Goal: Task Accomplishment & Management: Manage account settings

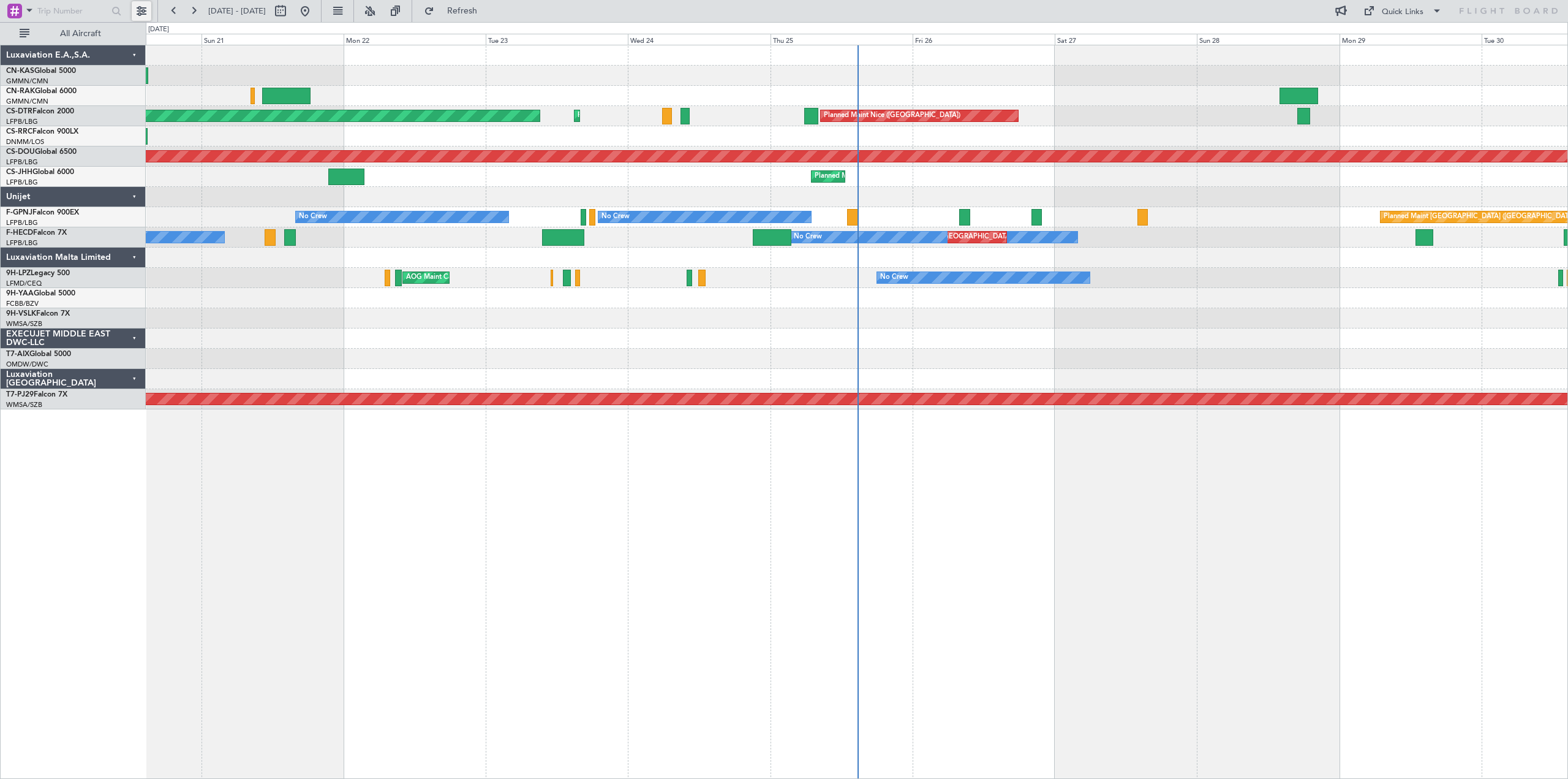
click at [140, 9] on button at bounding box center [142, 11] width 20 height 20
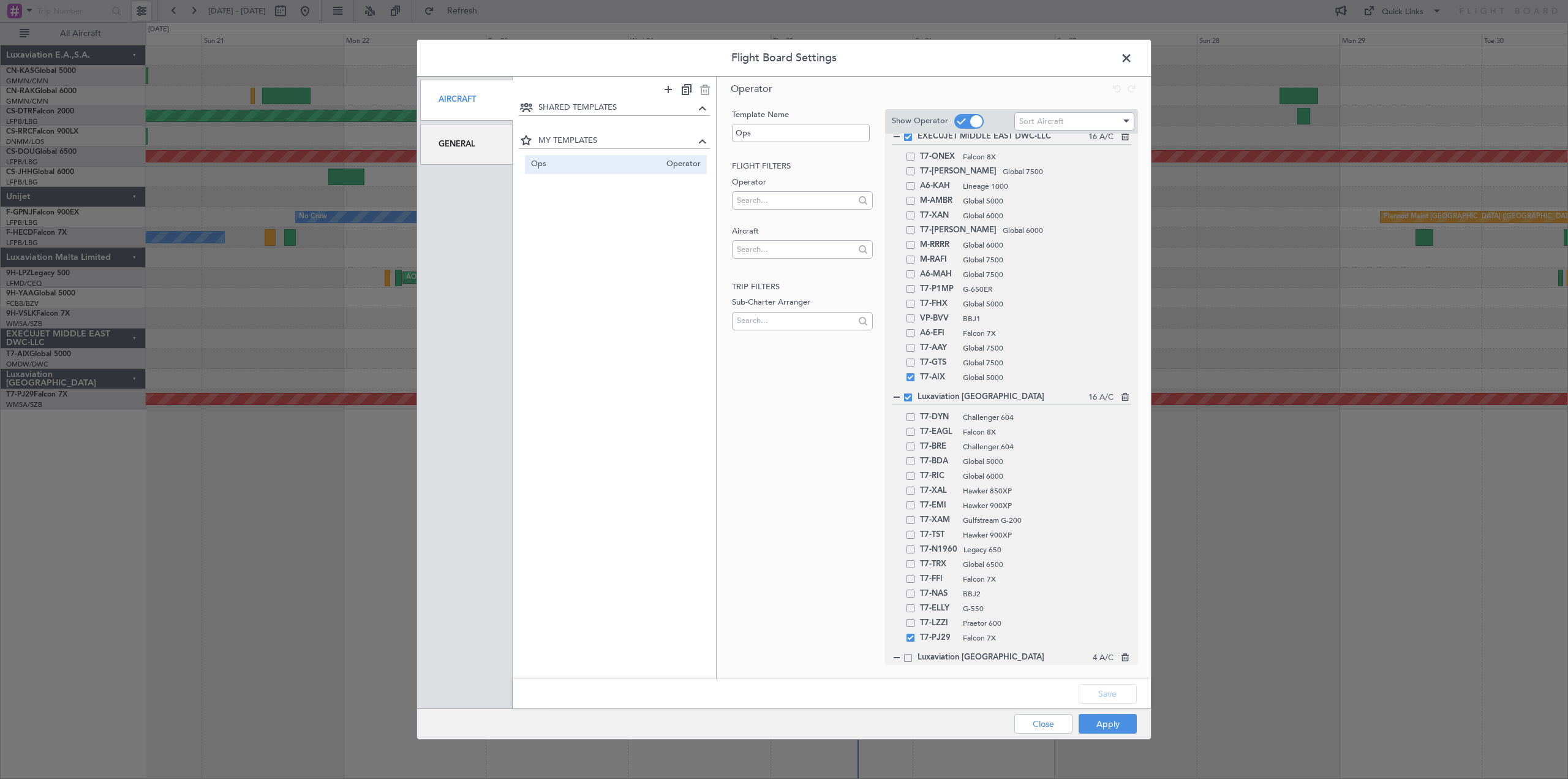
scroll to position [252, 0]
click at [908, 171] on span at bounding box center [910, 172] width 8 height 8
click at [915, 169] on input "checkbox" at bounding box center [915, 169] width 0 height 0
click at [1102, 695] on button "Save" at bounding box center [1107, 693] width 58 height 20
click at [1110, 722] on button "Apply" at bounding box center [1107, 724] width 58 height 20
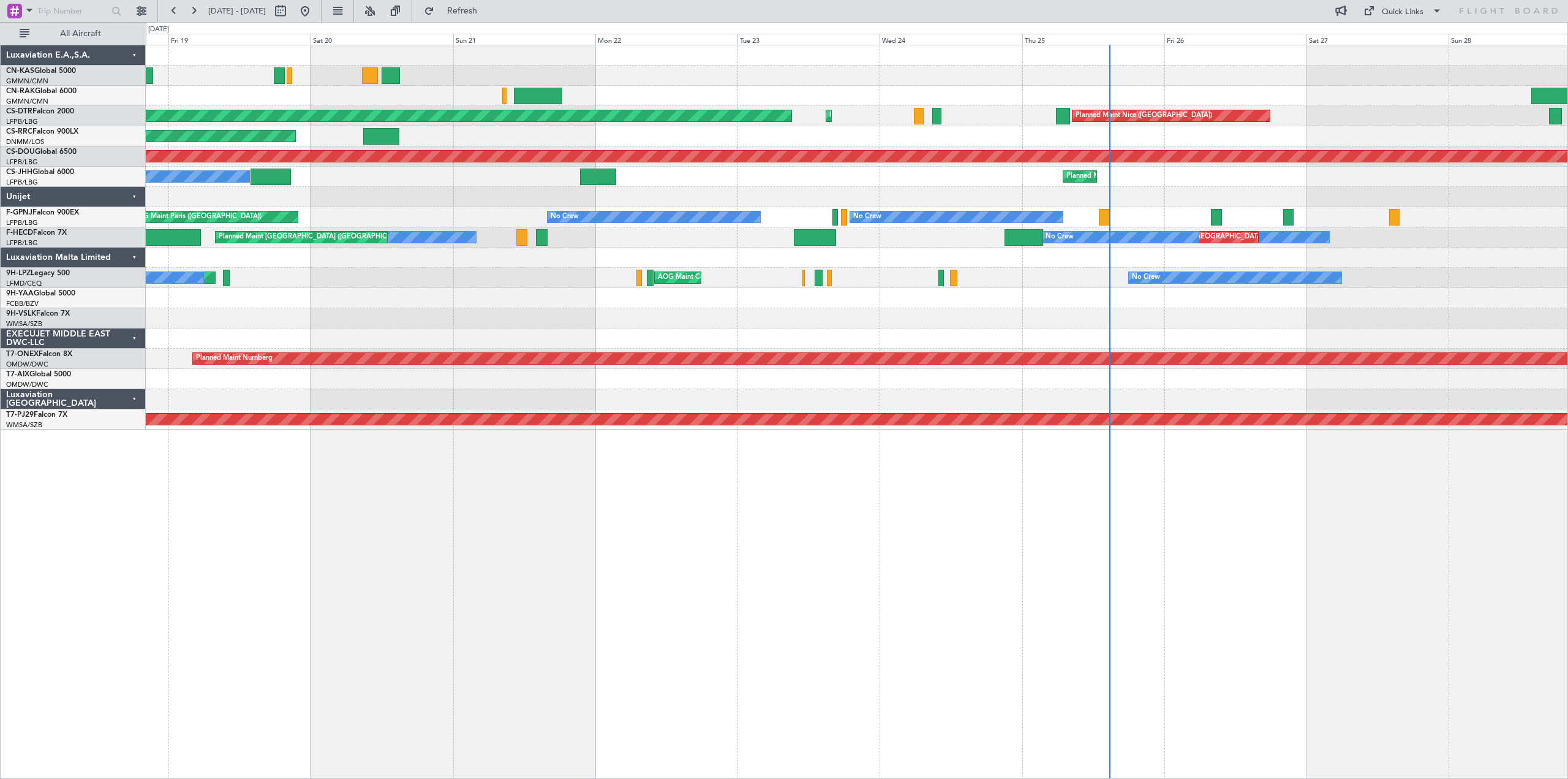
click at [990, 455] on div "Planned Maint Nice ([GEOGRAPHIC_DATA]) AOG Maint Sofia Planned Maint Sofia Plan…" at bounding box center [856, 411] width 1423 height 734
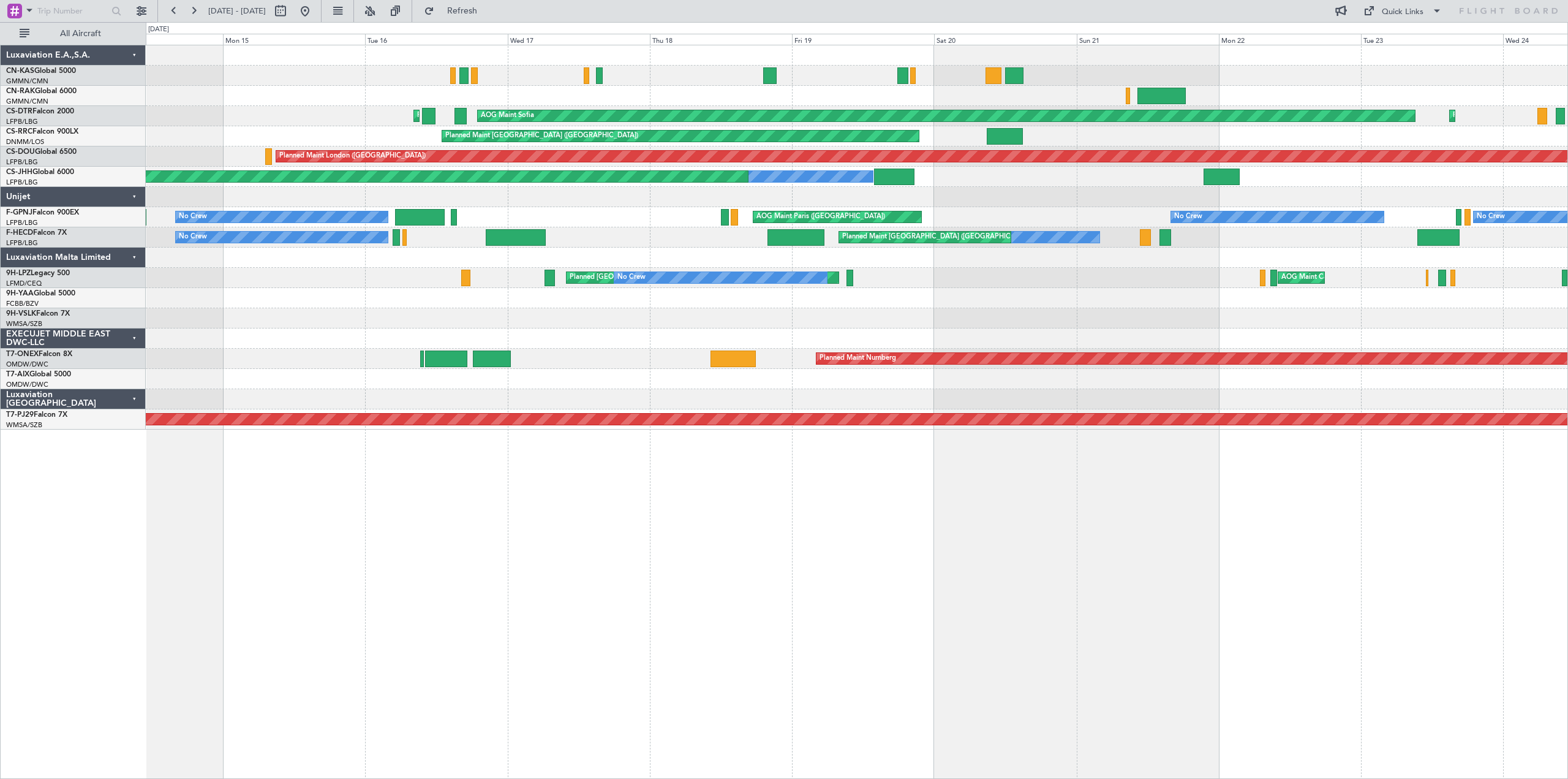
click at [829, 537] on div "AOG Maint Sofia Planned Maint Sofia Planned Maint Sofia [GEOGRAPHIC_DATA] ([GEO…" at bounding box center [856, 411] width 1423 height 734
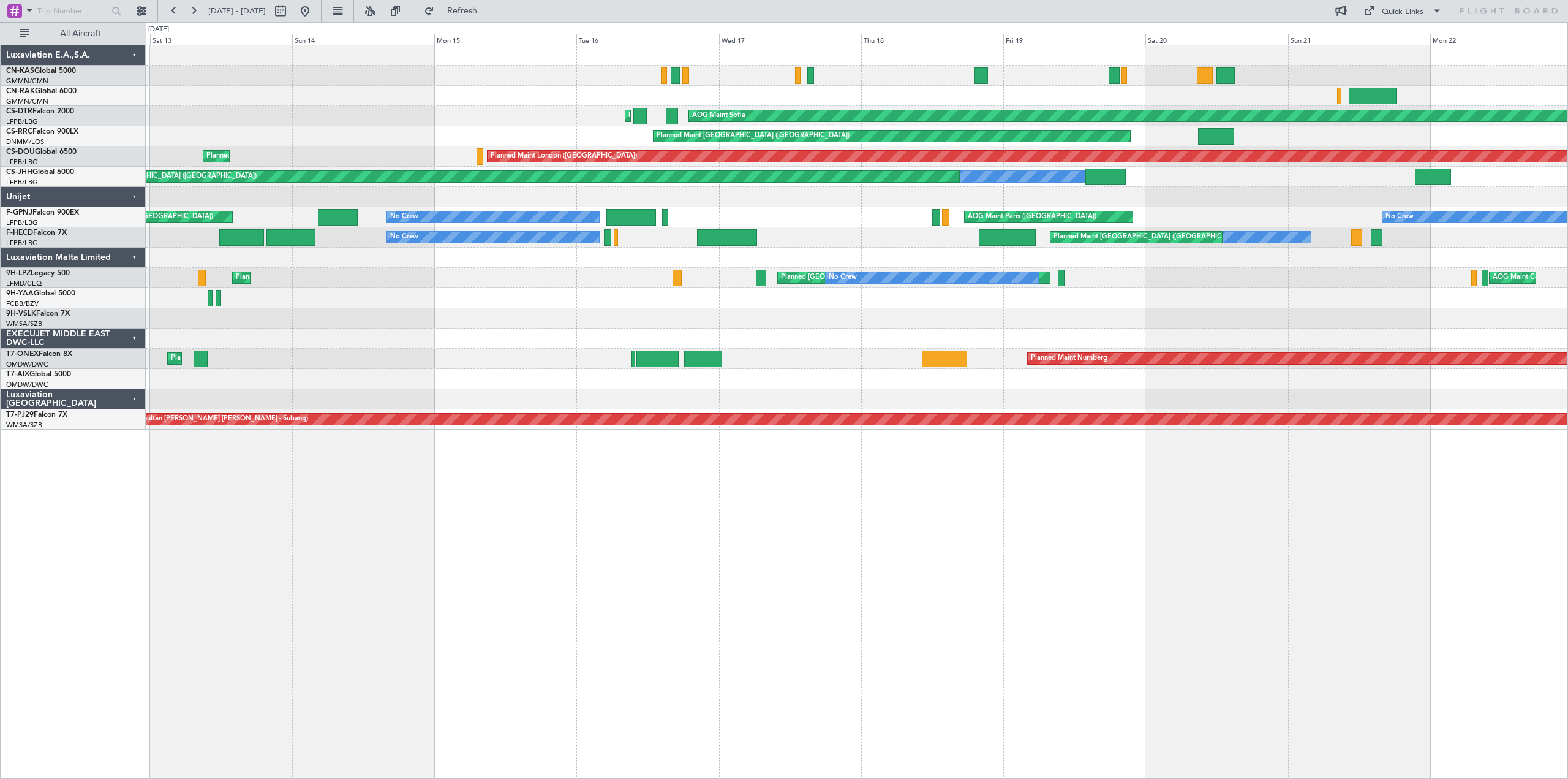
click at [760, 524] on div "AOG Maint Sofia Planned Maint Sofia Planned Maint Sofia [GEOGRAPHIC_DATA] ([GEO…" at bounding box center [856, 411] width 1423 height 734
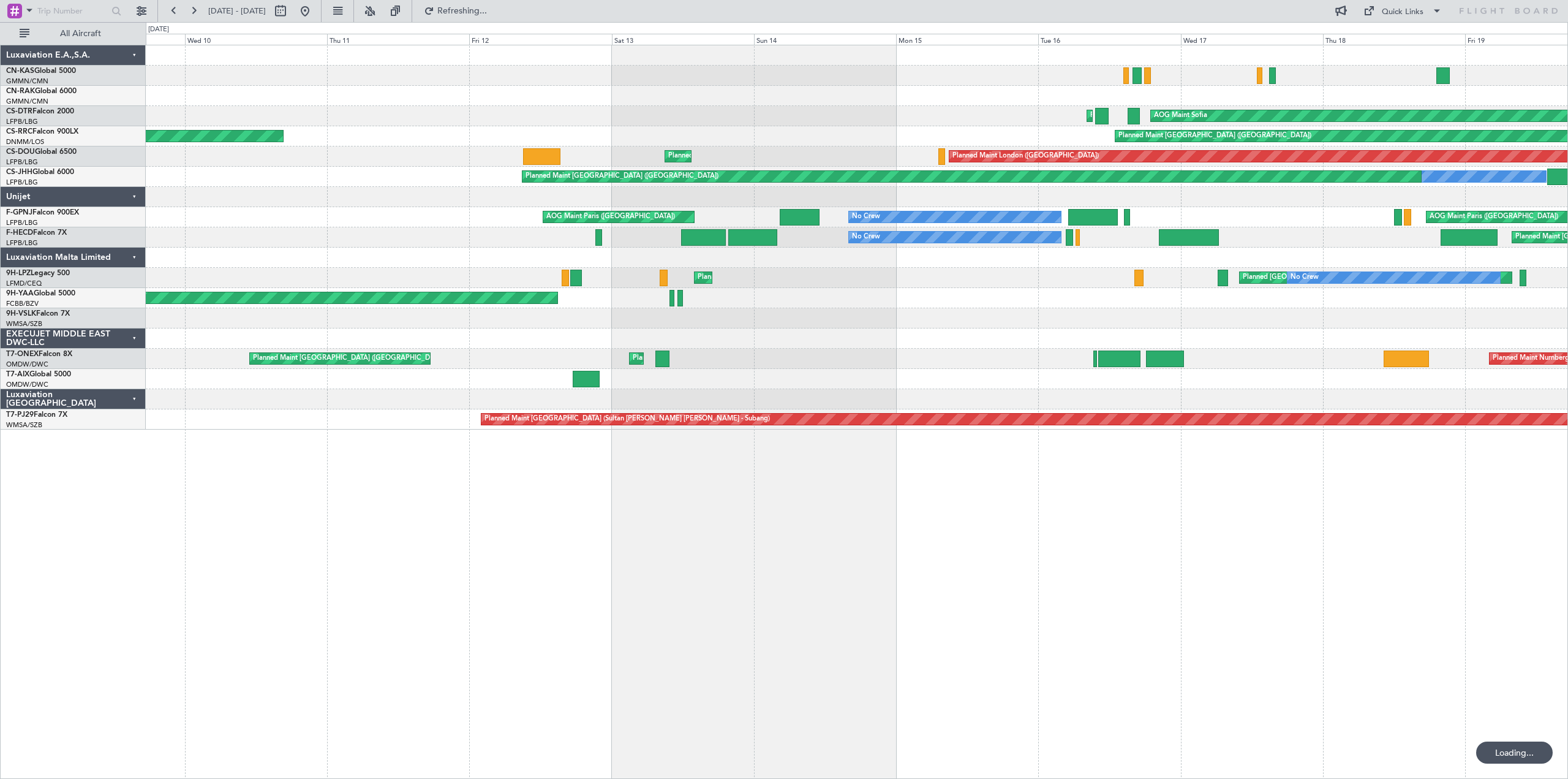
click at [574, 396] on div at bounding box center [856, 399] width 1423 height 21
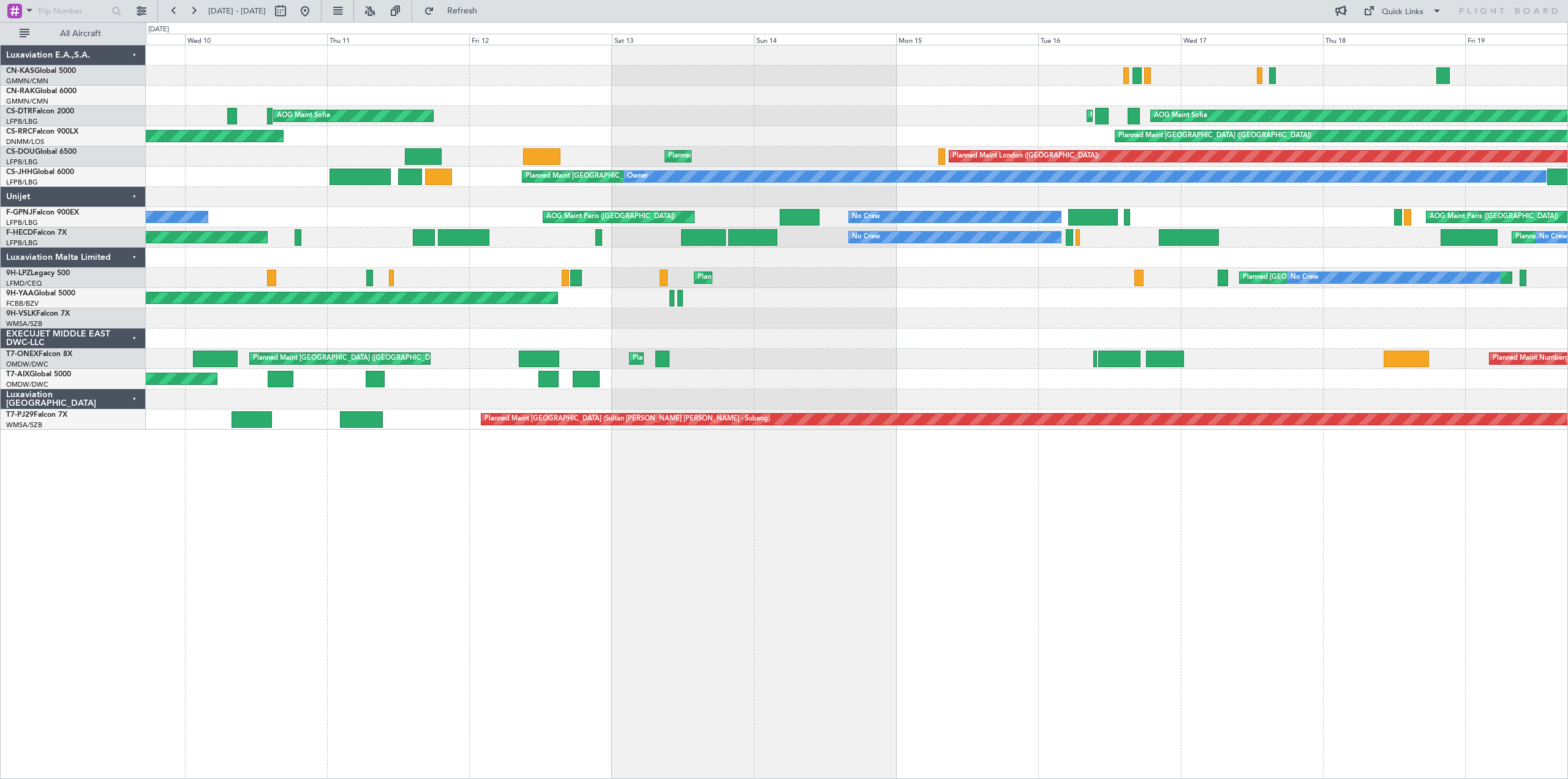
click at [337, 422] on div "Planned Maint [GEOGRAPHIC_DATA] (Sultan [PERSON_NAME] [PERSON_NAME] - Subang)" at bounding box center [856, 419] width 1423 height 21
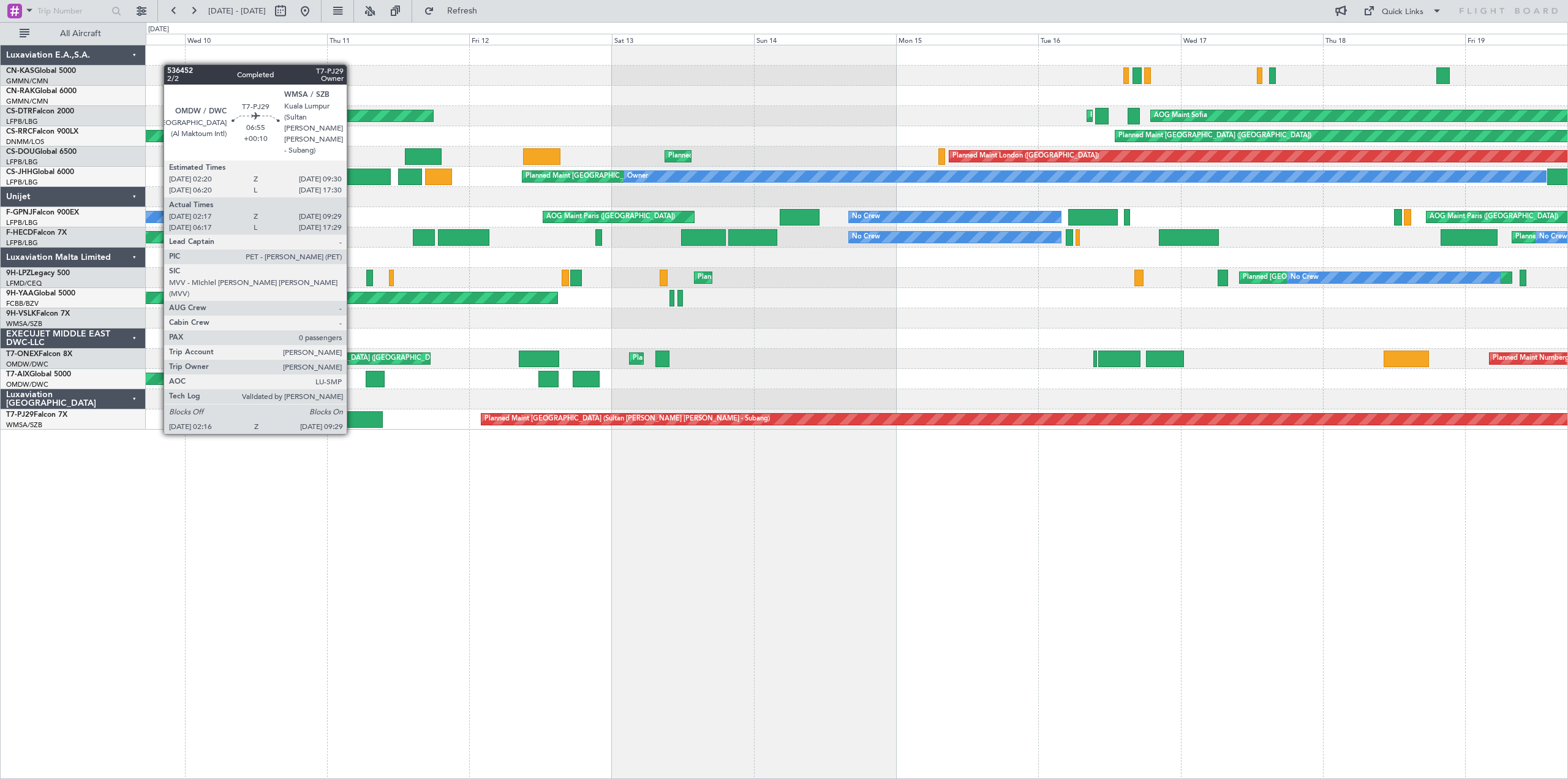
click at [358, 421] on div at bounding box center [361, 419] width 43 height 17
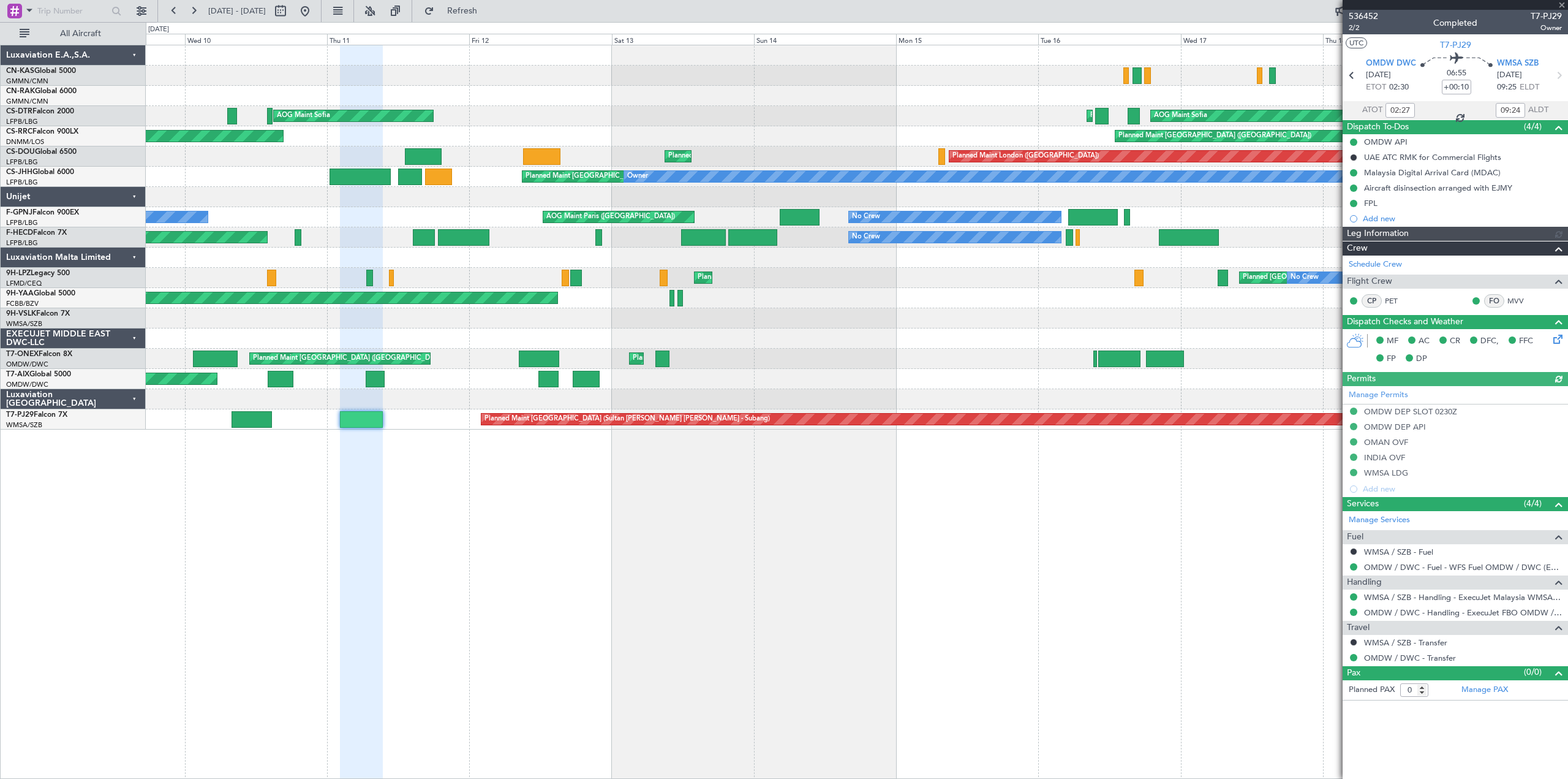
type input "[PERSON_NAME] (KYA)"
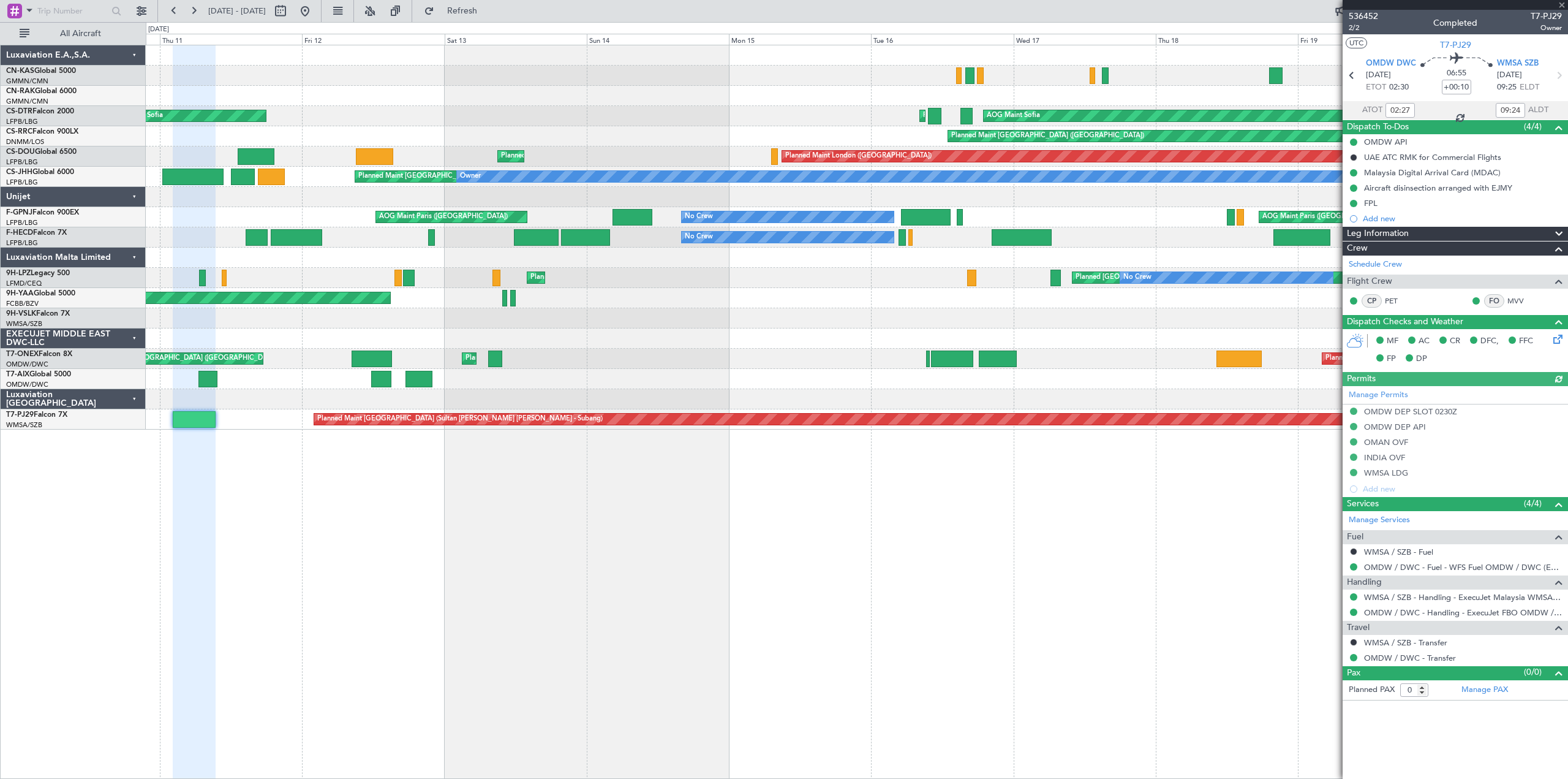
click at [765, 493] on div "AOG Maint Sofia Planned Maint Sofia AOG Maint Sofia Planned Maint Mugla ([GEOGR…" at bounding box center [856, 411] width 1423 height 734
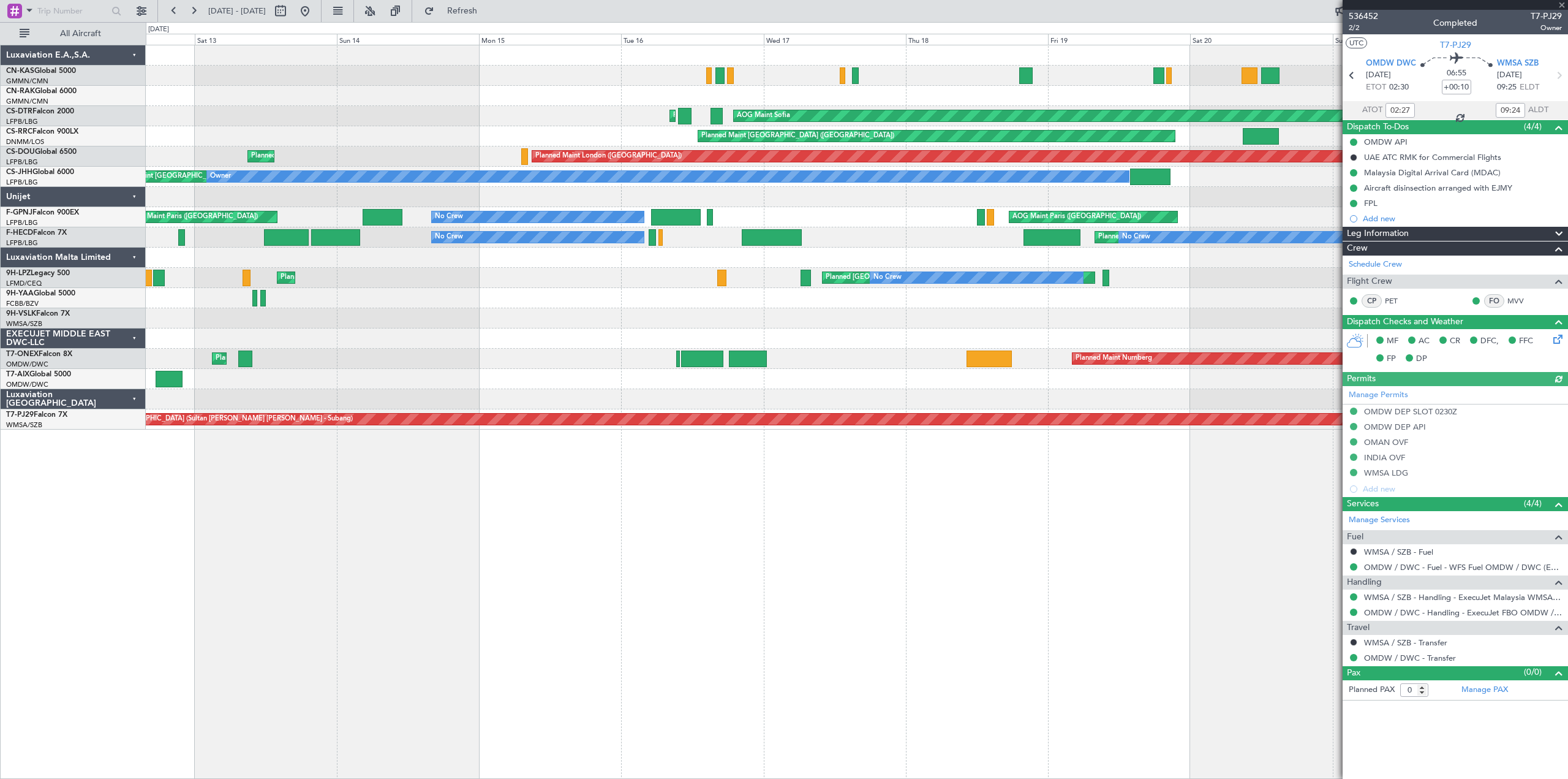
click at [606, 506] on div "AOG Maint Sofia Planned Maint Sofia AOG Maint Sofia Planned Maint Sofia Planned…" at bounding box center [856, 411] width 1423 height 734
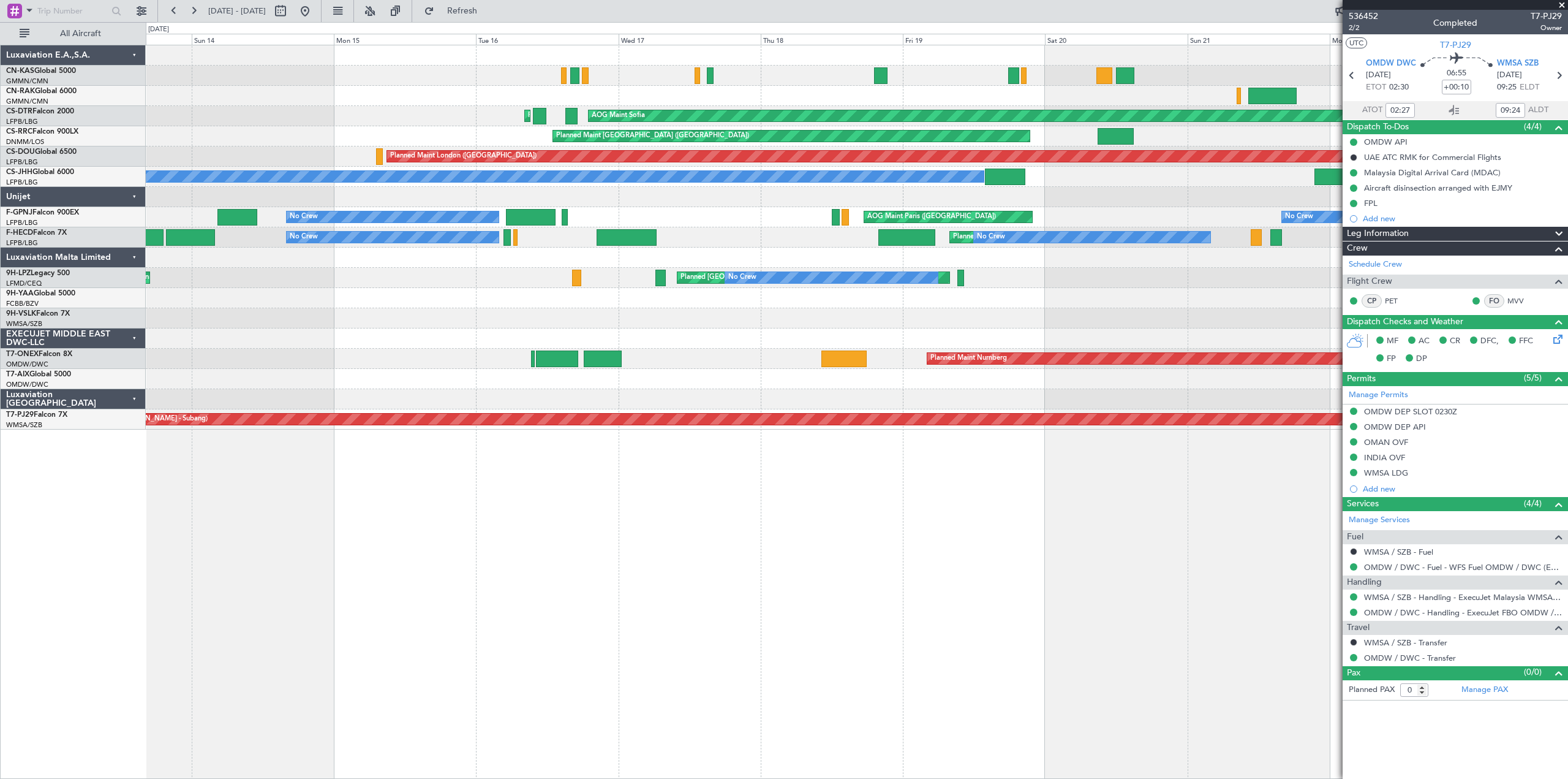
click at [450, 517] on div "AOG Maint Sofia Planned Maint Sofia Planned Maint Sofia [GEOGRAPHIC_DATA] ([GEO…" at bounding box center [856, 411] width 1423 height 734
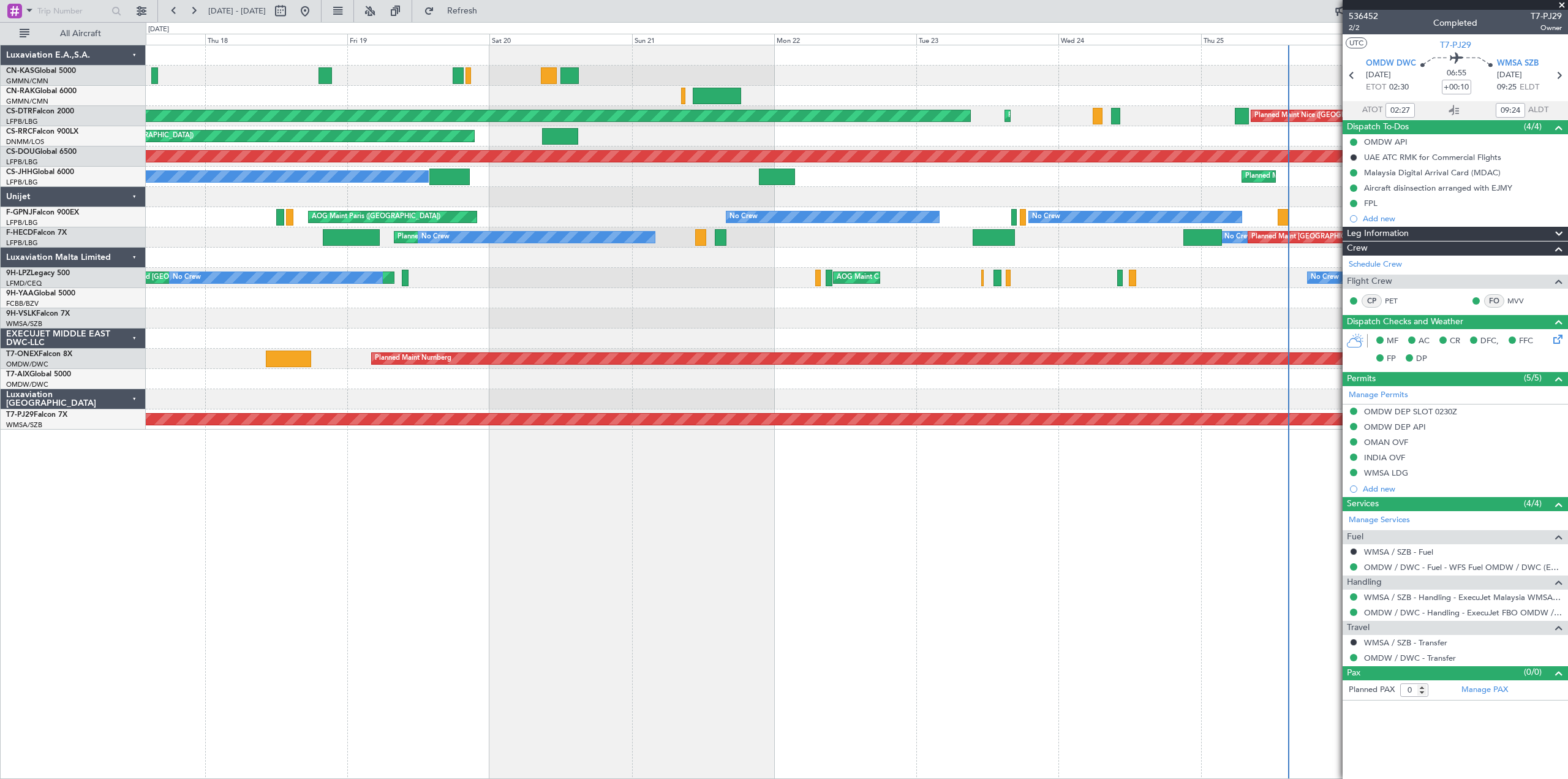
click at [314, 522] on div "AOG Maint Sofia Planned Maint Sofia [GEOGRAPHIC_DATA] ([GEOGRAPHIC_DATA]) Plann…" at bounding box center [856, 411] width 1423 height 734
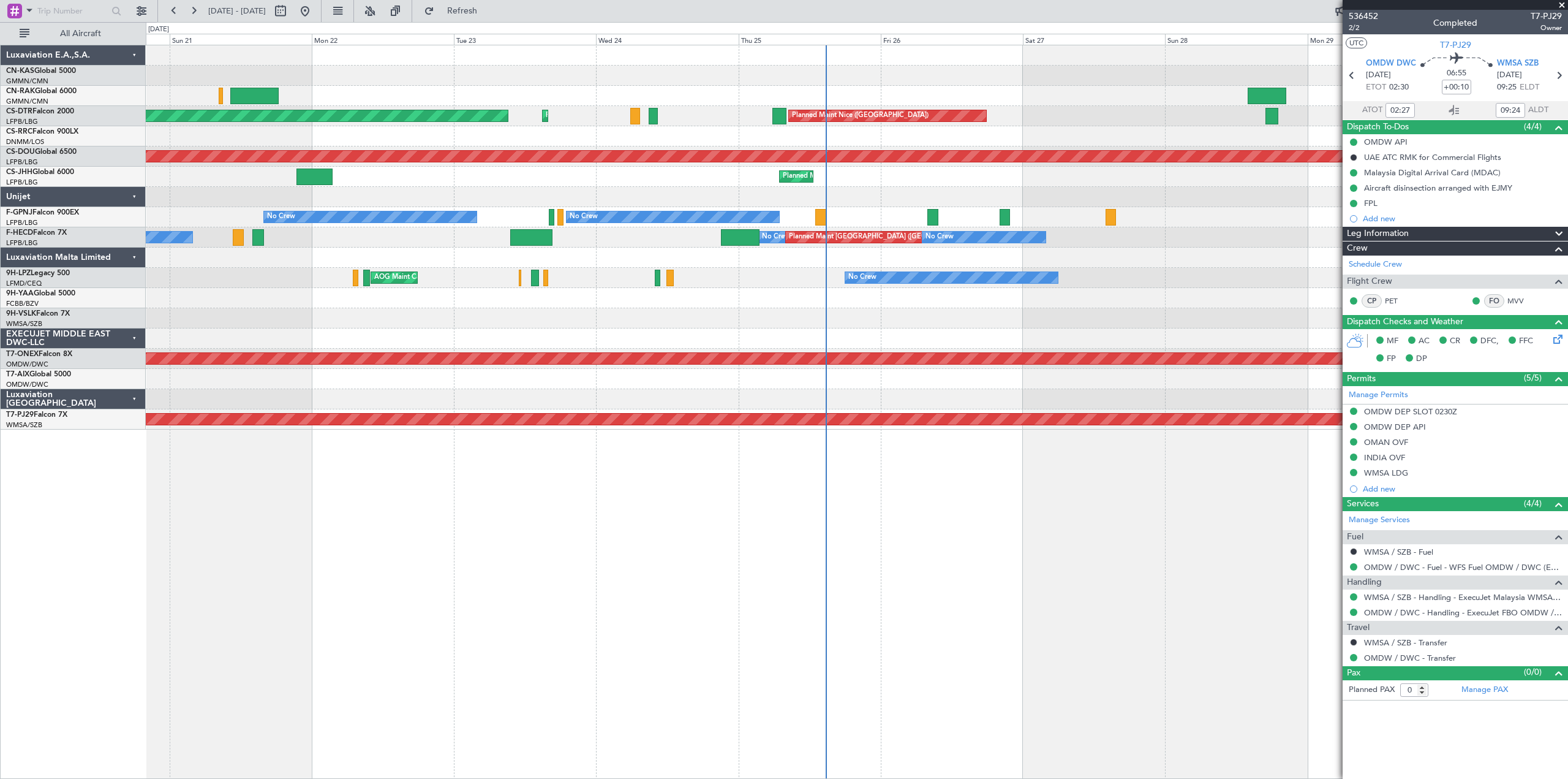
click at [835, 540] on div "AOG Maint Sofia Planned Maint Sofia [GEOGRAPHIC_DATA] ([GEOGRAPHIC_DATA]) Plann…" at bounding box center [856, 411] width 1423 height 734
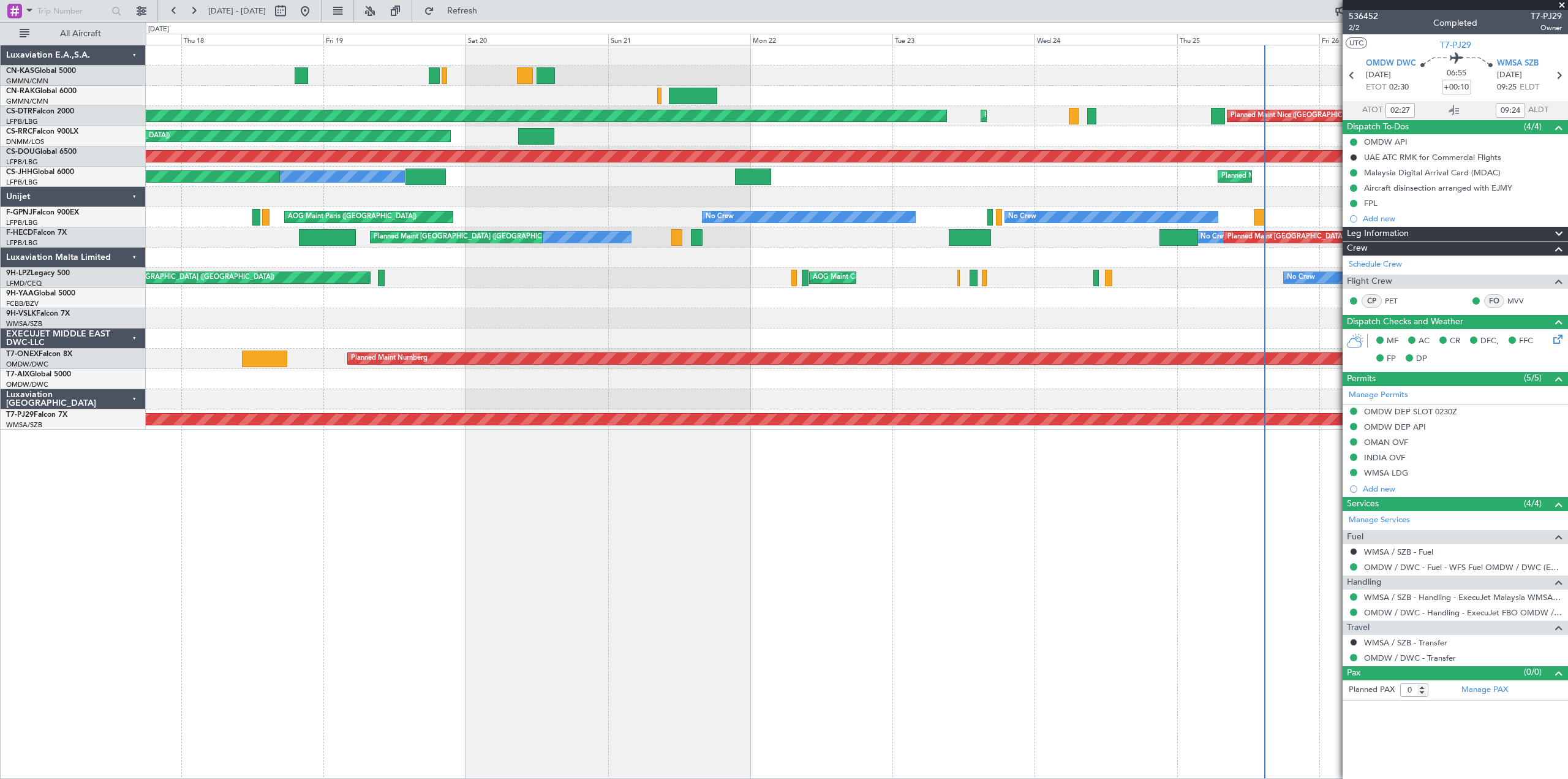
click at [1016, 533] on div "AOG Maint Sofia Planned Maint Sofia [GEOGRAPHIC_DATA] ([GEOGRAPHIC_DATA]) Plann…" at bounding box center [856, 411] width 1423 height 734
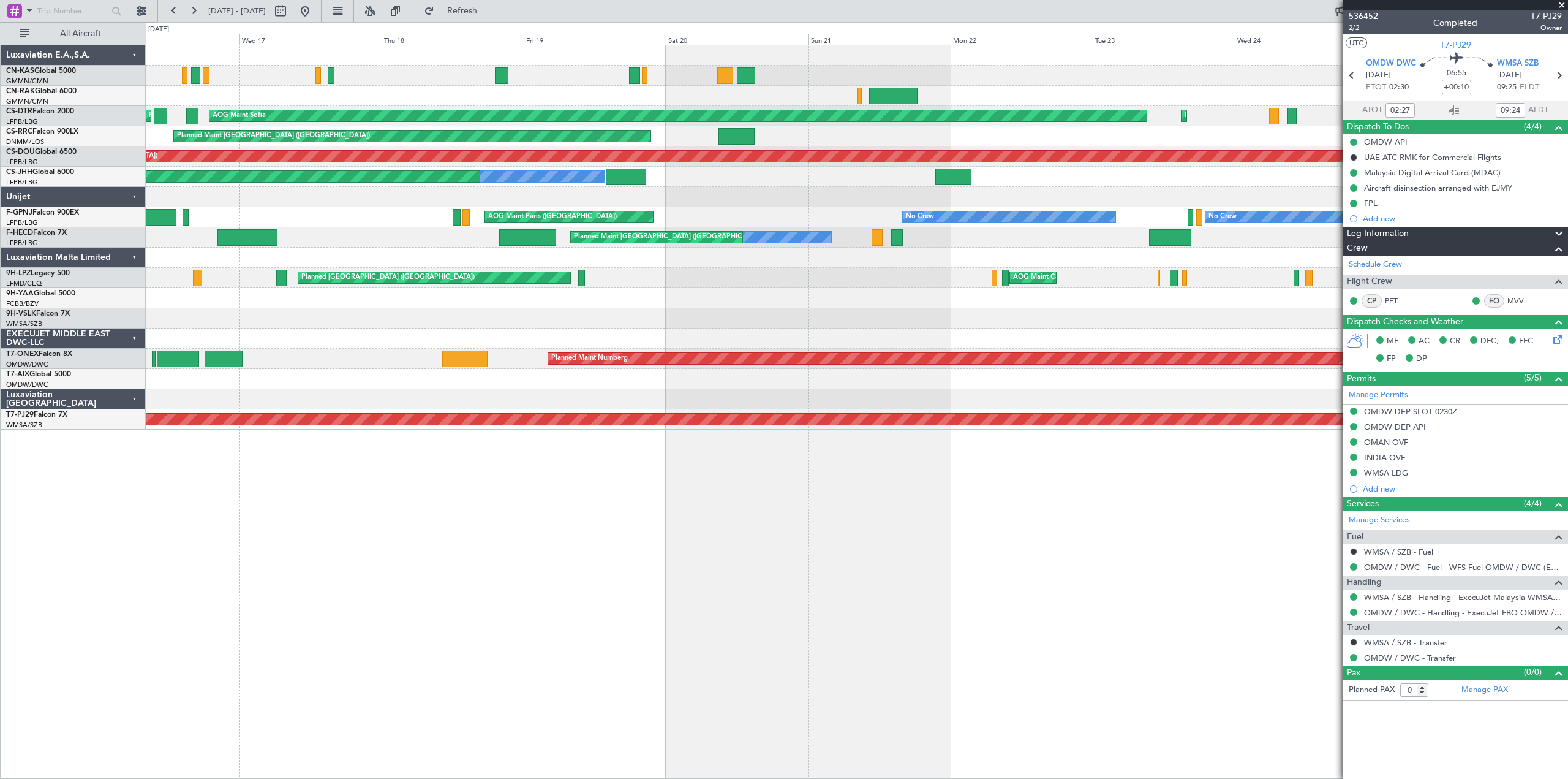
click at [744, 531] on div "AOG Maint Sofia Planned Maint Sofia [GEOGRAPHIC_DATA] ([GEOGRAPHIC_DATA]) Plann…" at bounding box center [856, 411] width 1423 height 734
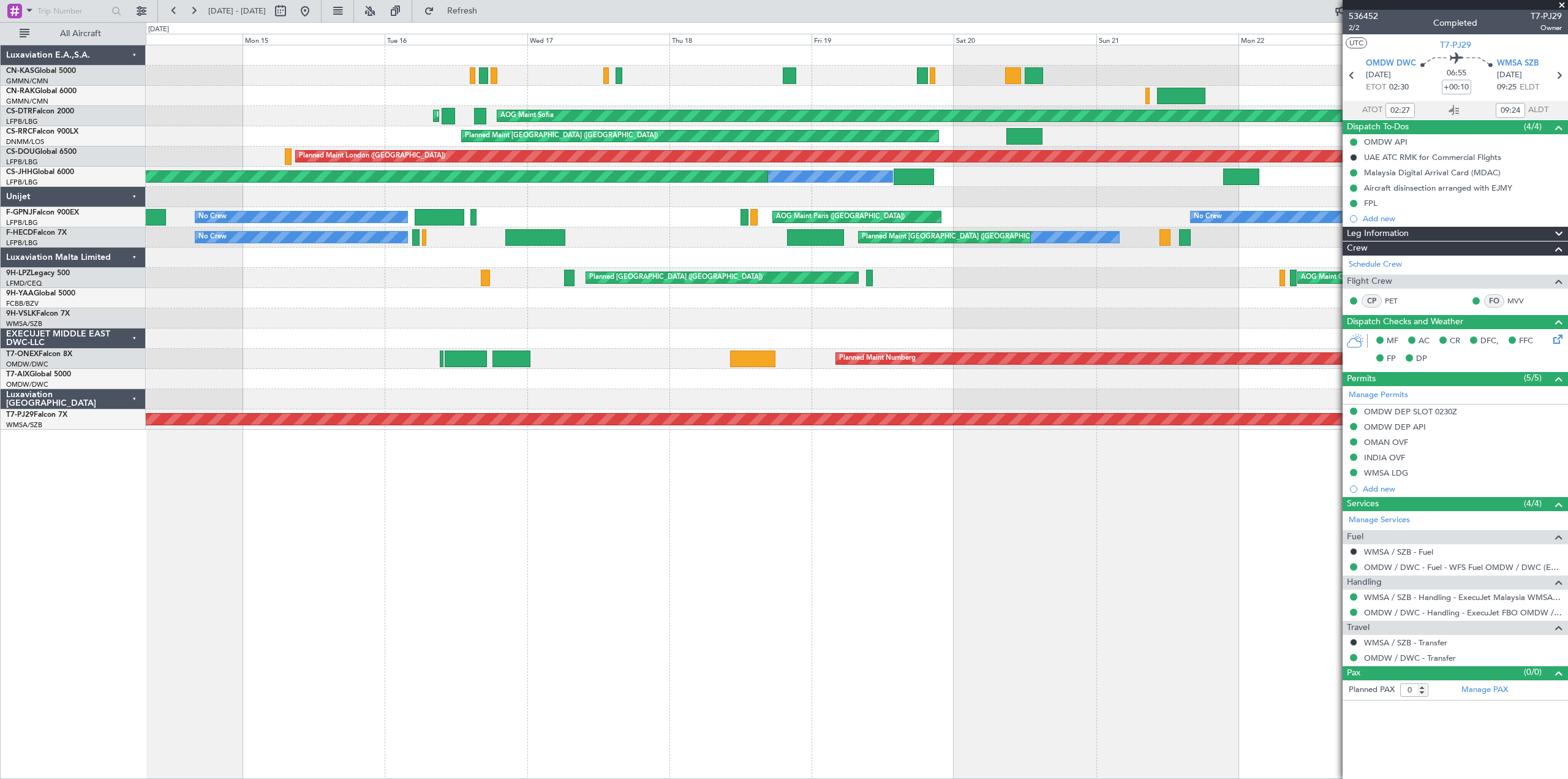
click at [741, 530] on div "AOG Maint Sofia Planned Maint Sofia Planned Maint Sofia [GEOGRAPHIC_DATA] ([GEO…" at bounding box center [856, 411] width 1423 height 734
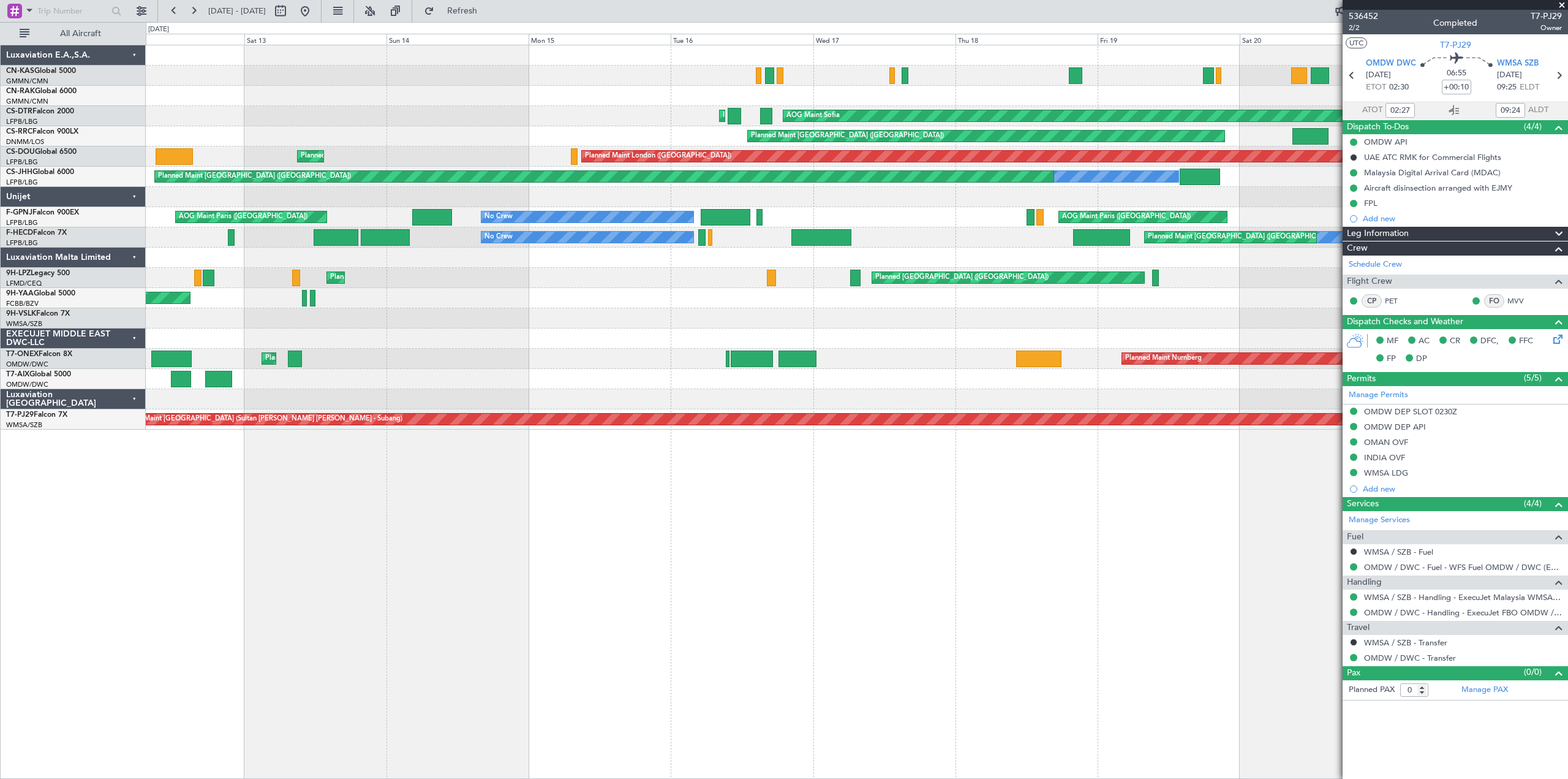
click at [697, 528] on div "AOG Maint Sofia Planned Maint Sofia AOG Maint Sofia Planned Maint Sofia Planned…" at bounding box center [856, 411] width 1423 height 734
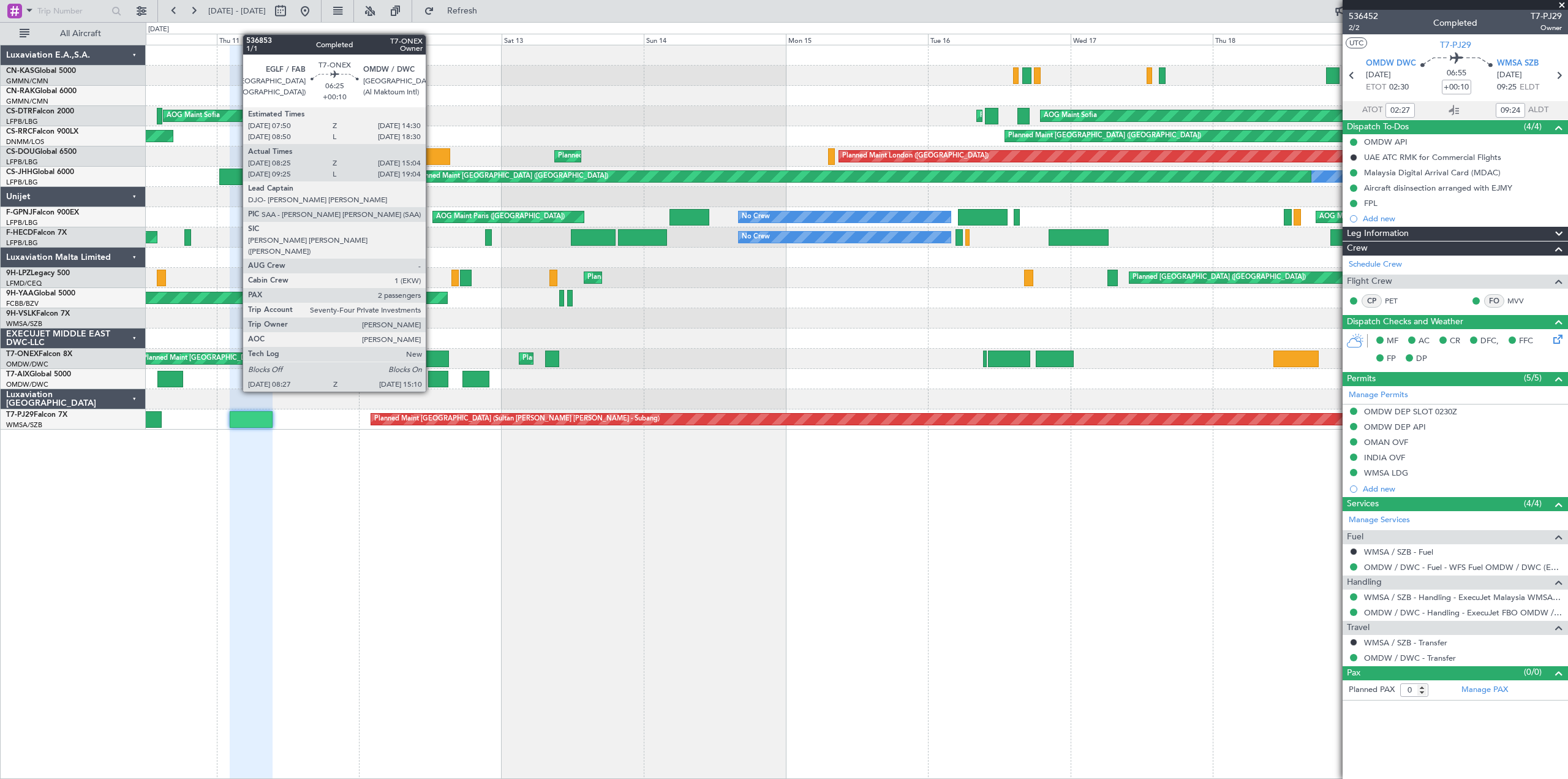
click at [432, 357] on div at bounding box center [428, 359] width 40 height 17
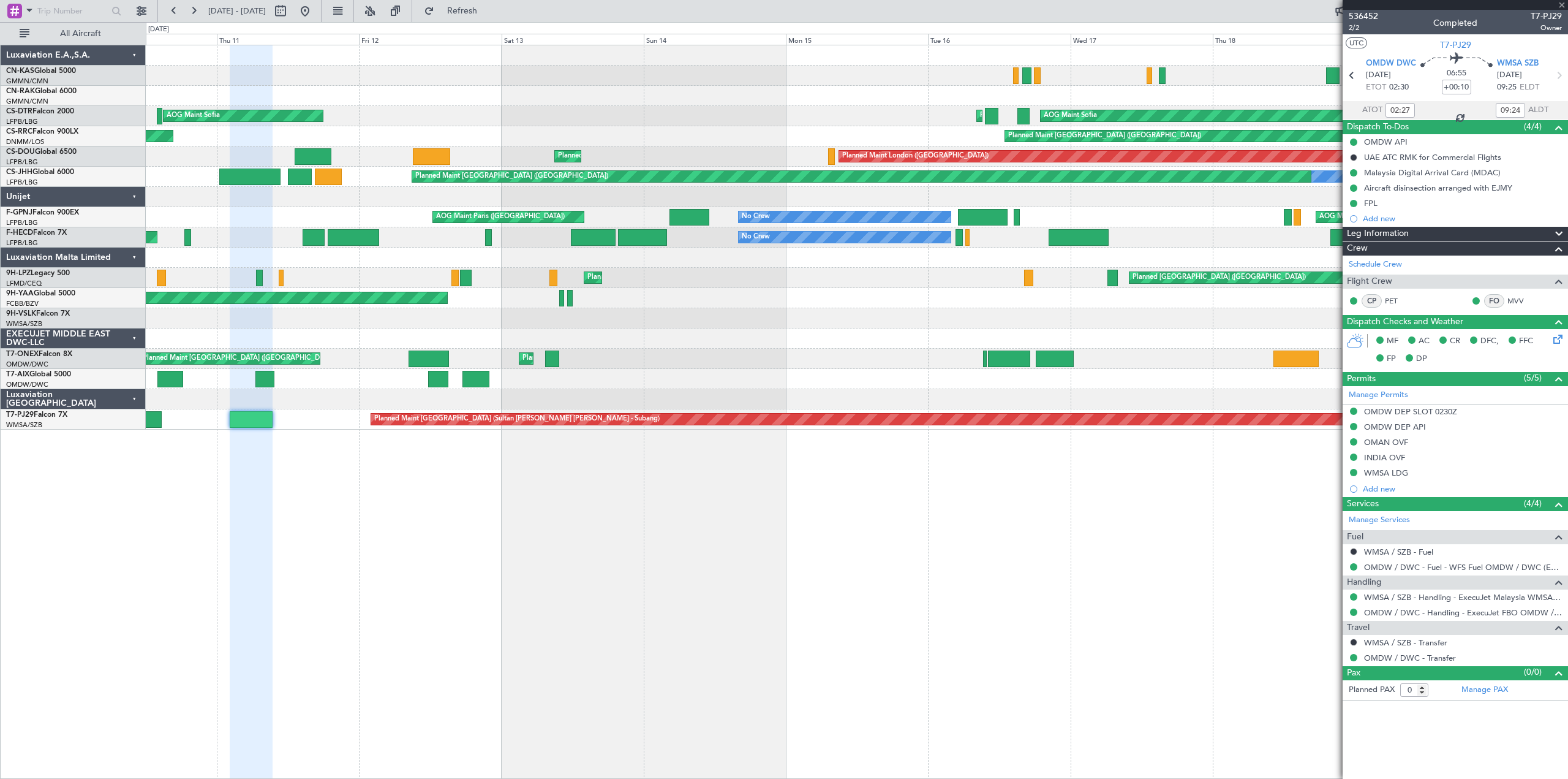
type input "08:35"
type input "14:59"
type input "2"
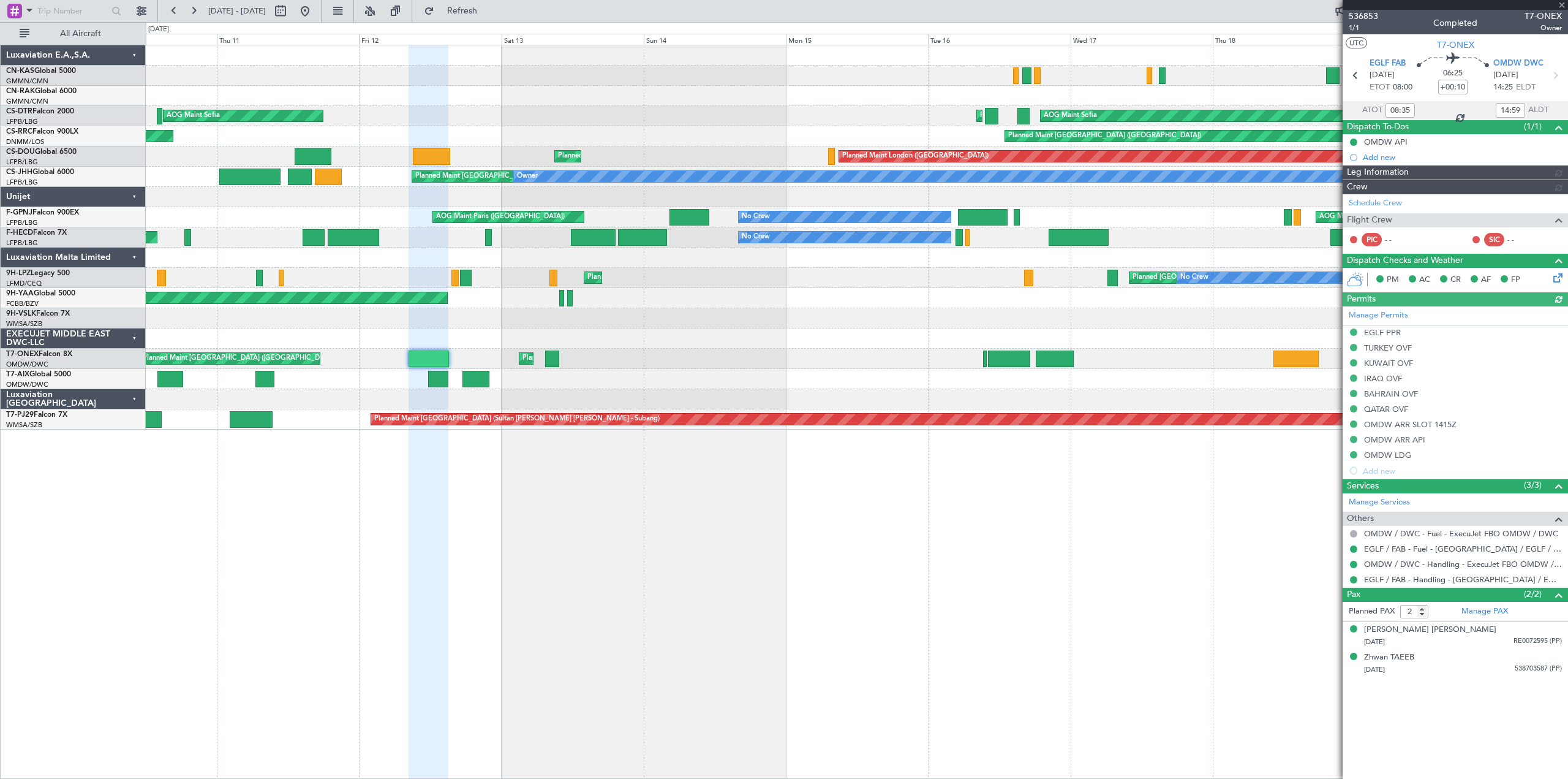
type input "[PERSON_NAME] (ANI)"
type input "7211"
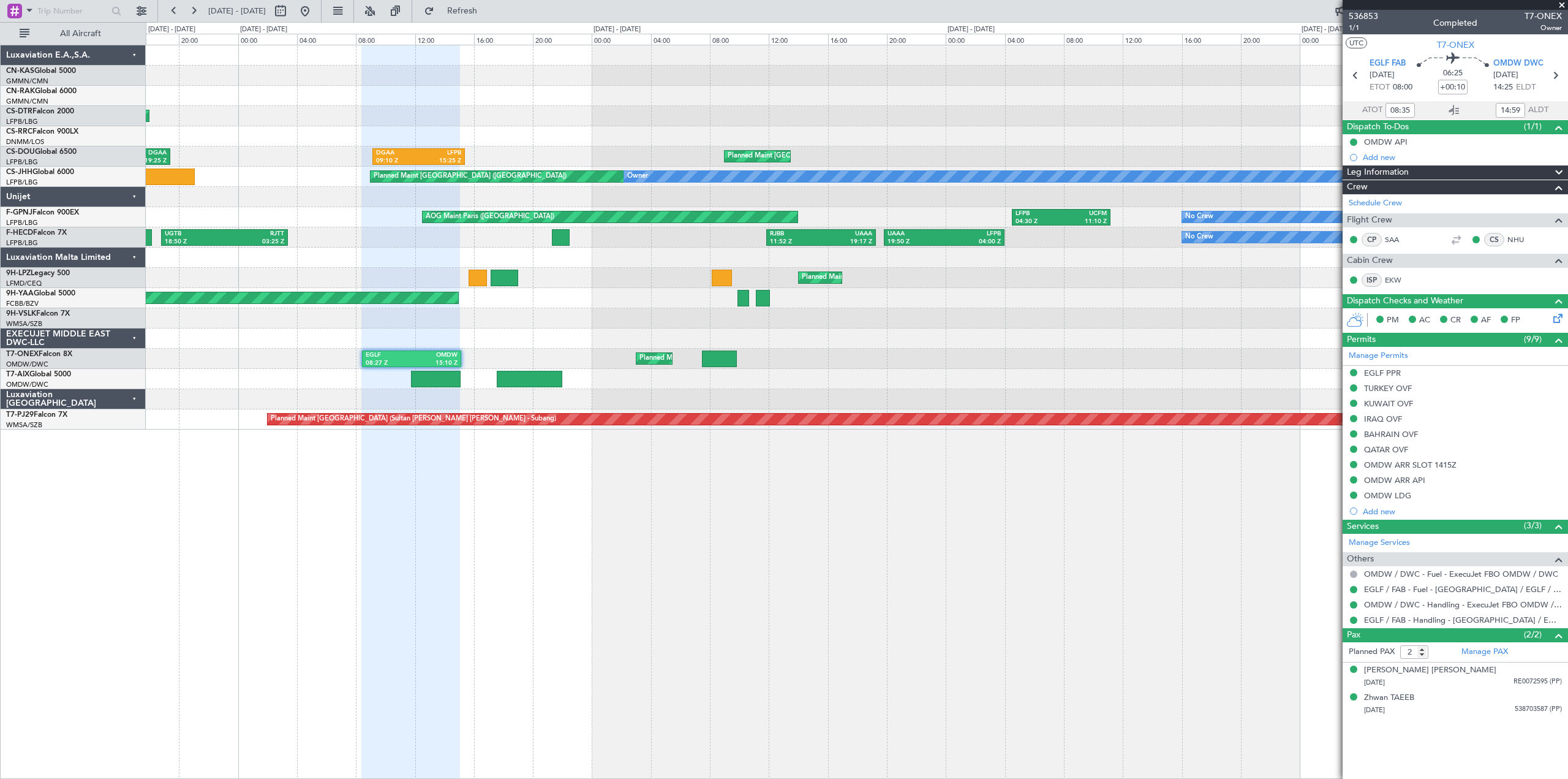
click at [545, 529] on div "AOG Maint Sofia Planned Maint Sofia Planned Maint [GEOGRAPHIC_DATA] ([GEOGRAPHI…" at bounding box center [856, 411] width 1423 height 734
click at [132, 56] on div "Luxaviation E.A.,S.A." at bounding box center [73, 55] width 145 height 21
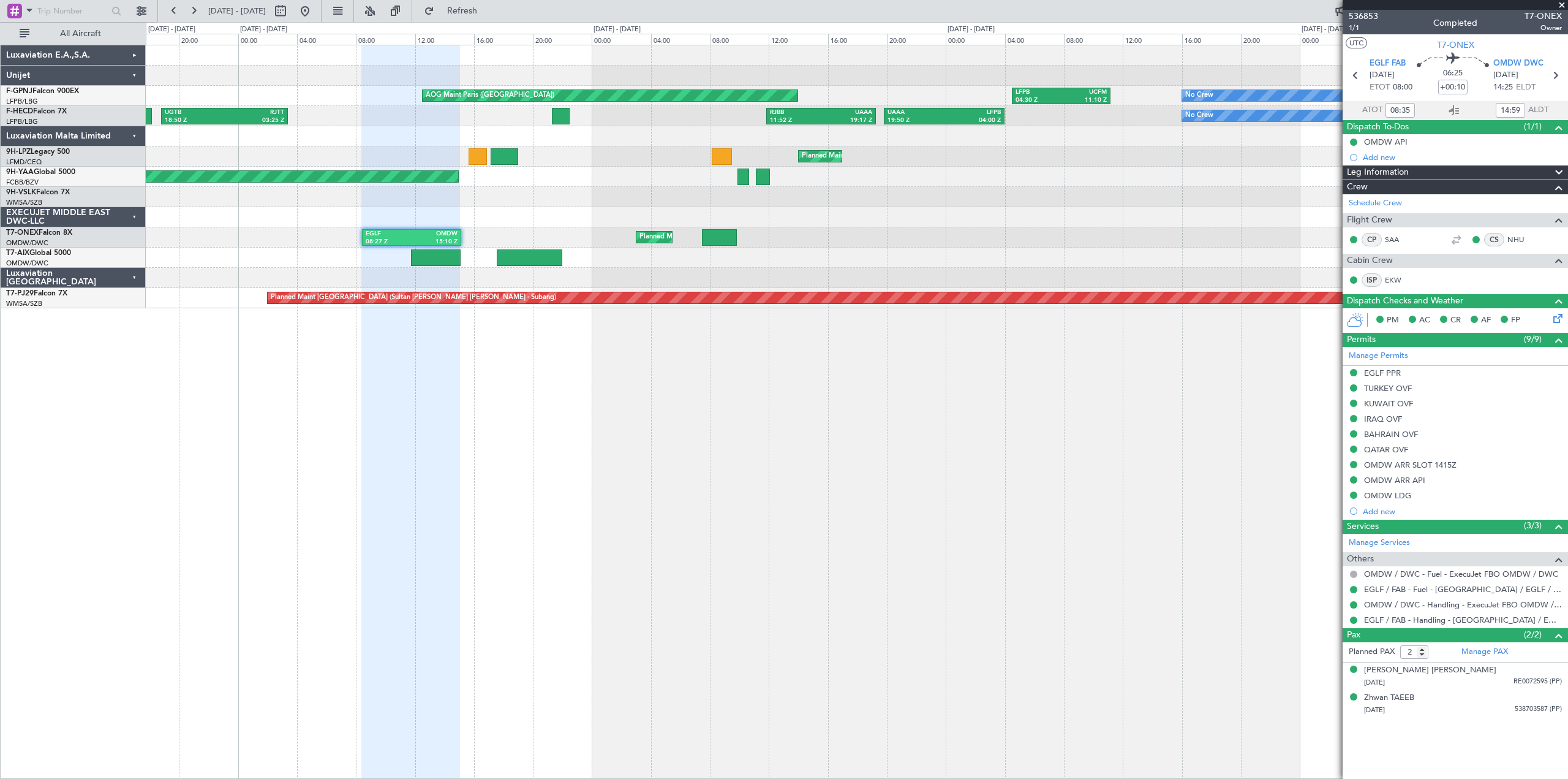
click at [132, 73] on div "Unijet" at bounding box center [73, 75] width 145 height 21
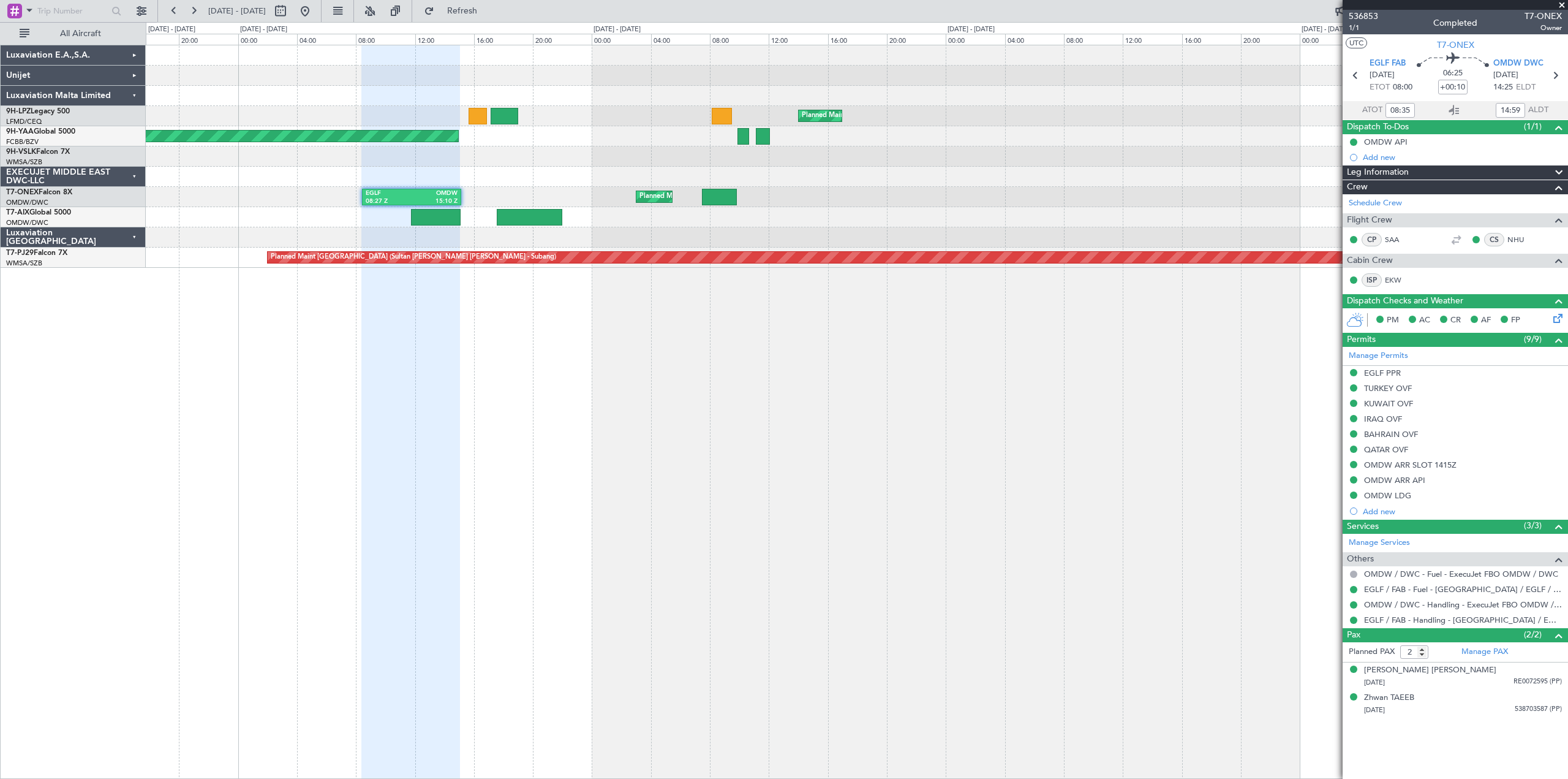
click at [135, 93] on div "Luxaviation Malta Limited" at bounding box center [73, 95] width 145 height 21
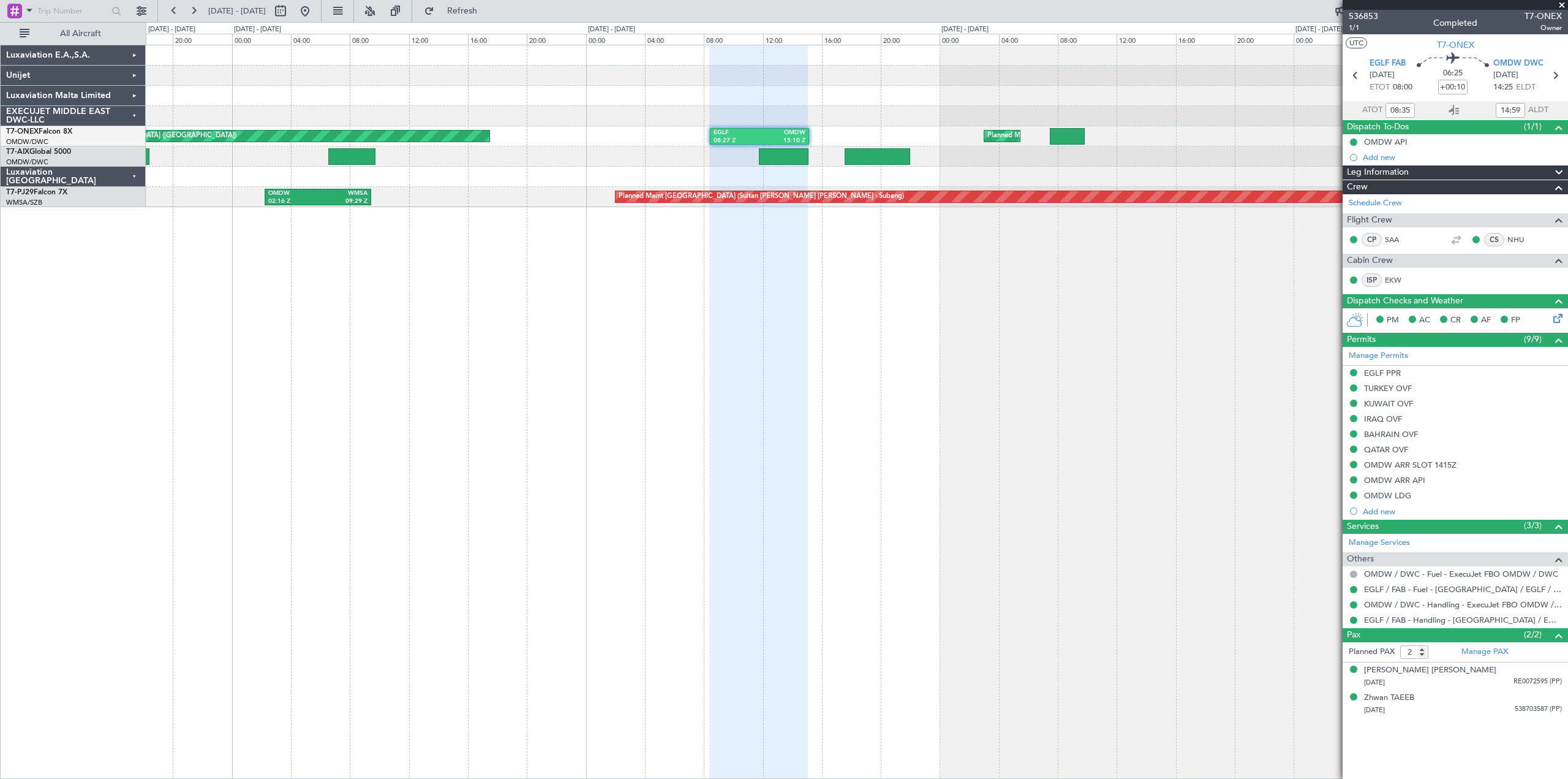
click at [943, 343] on div "Planned Maint Dubai (Al Maktoum Intl) EGLF 08:27 Z OMDW 15:10 Z Planned Maint […" at bounding box center [856, 411] width 1423 height 734
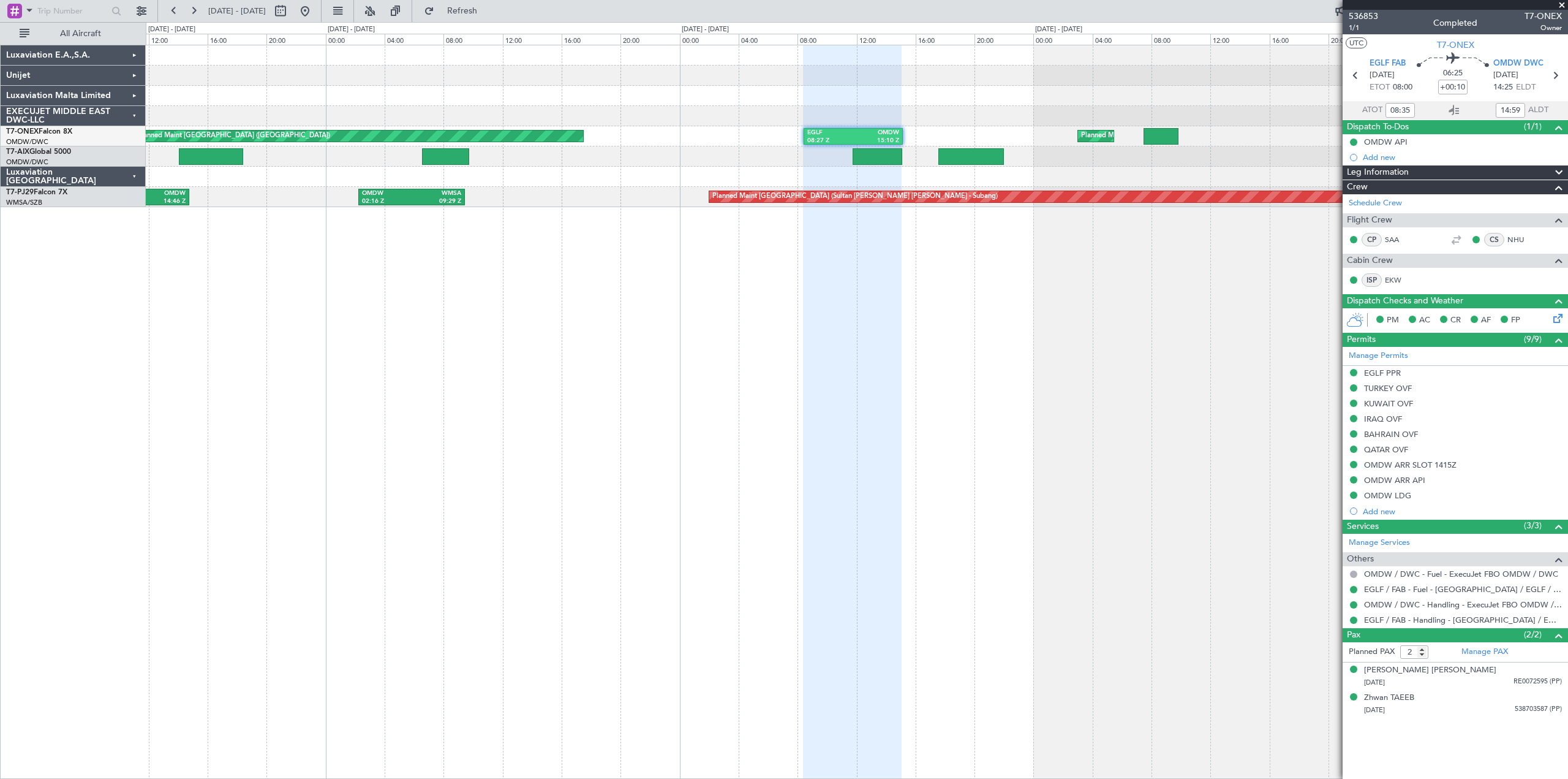
click at [725, 332] on div "Planned Maint Dubai (Al Maktoum Intl) EGLF 08:27 Z OMDW 15:10 Z Planned Maint […" at bounding box center [856, 411] width 1423 height 734
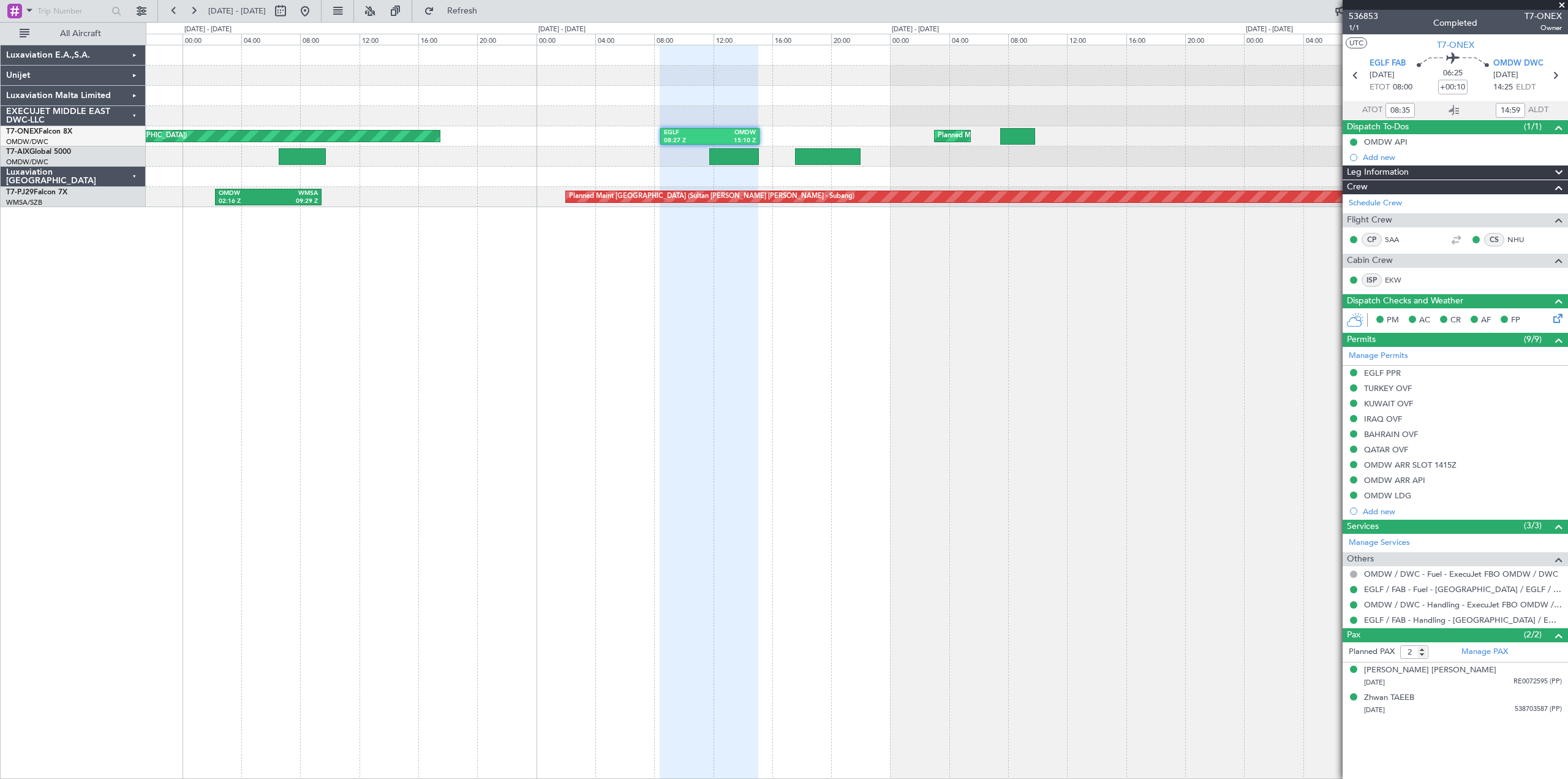
click at [454, 306] on div "Planned Maint Dubai (Al Maktoum Intl) EGLF 08:27 Z OMDW 15:10 Z Planned Maint […" at bounding box center [856, 411] width 1423 height 734
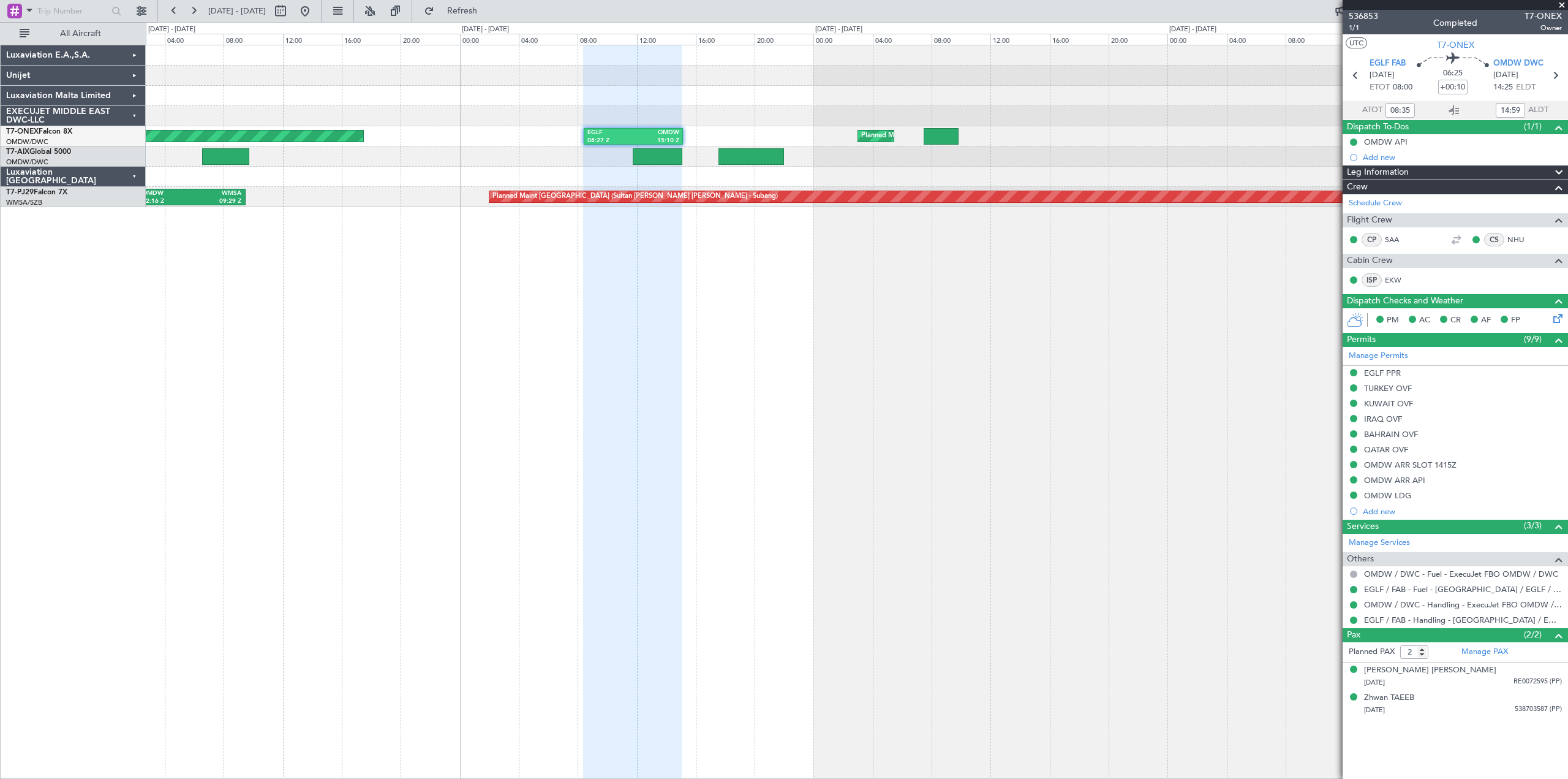
click at [748, 329] on div "Planned Maint Dubai (Al Maktoum Intl) EGLF 08:27 Z OMDW 15:10 Z Planned Maint […" at bounding box center [856, 411] width 1423 height 734
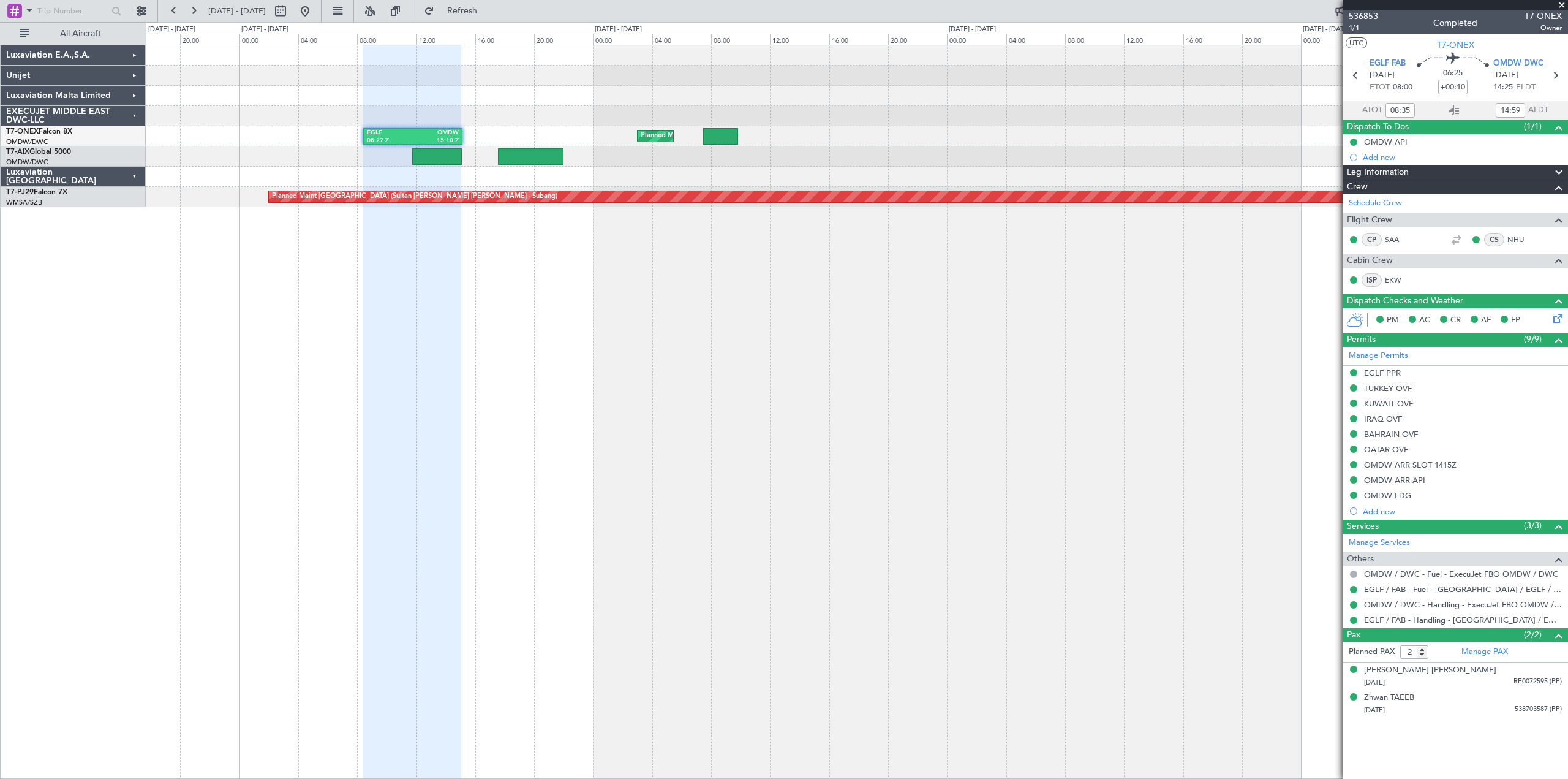
click at [734, 187] on div "Planned Maint Dubai (Al Maktoum Intl) EGLF 08:27 Z OMDW 15:10 Z ORER 10:11 Z BI…" at bounding box center [856, 126] width 1423 height 162
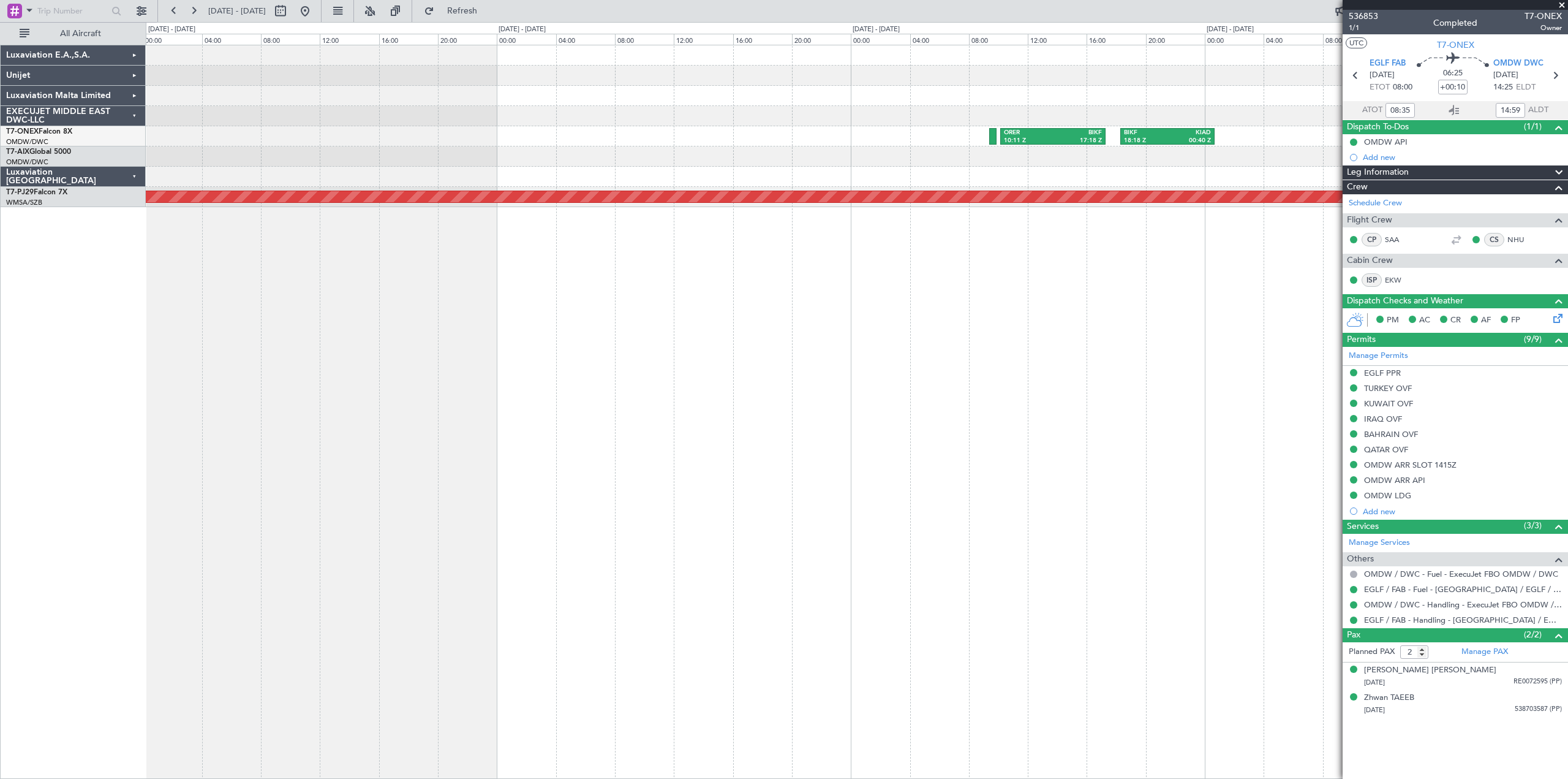
click at [517, 226] on div "ORER 10:11 Z BIKF 17:18 Z BIKF 18:18 Z KIAD 00:40 Z Planned Maint [GEOGRAPHIC_D…" at bounding box center [856, 411] width 1423 height 734
type input "[PERSON_NAME] (ANI)"
type input "7211"
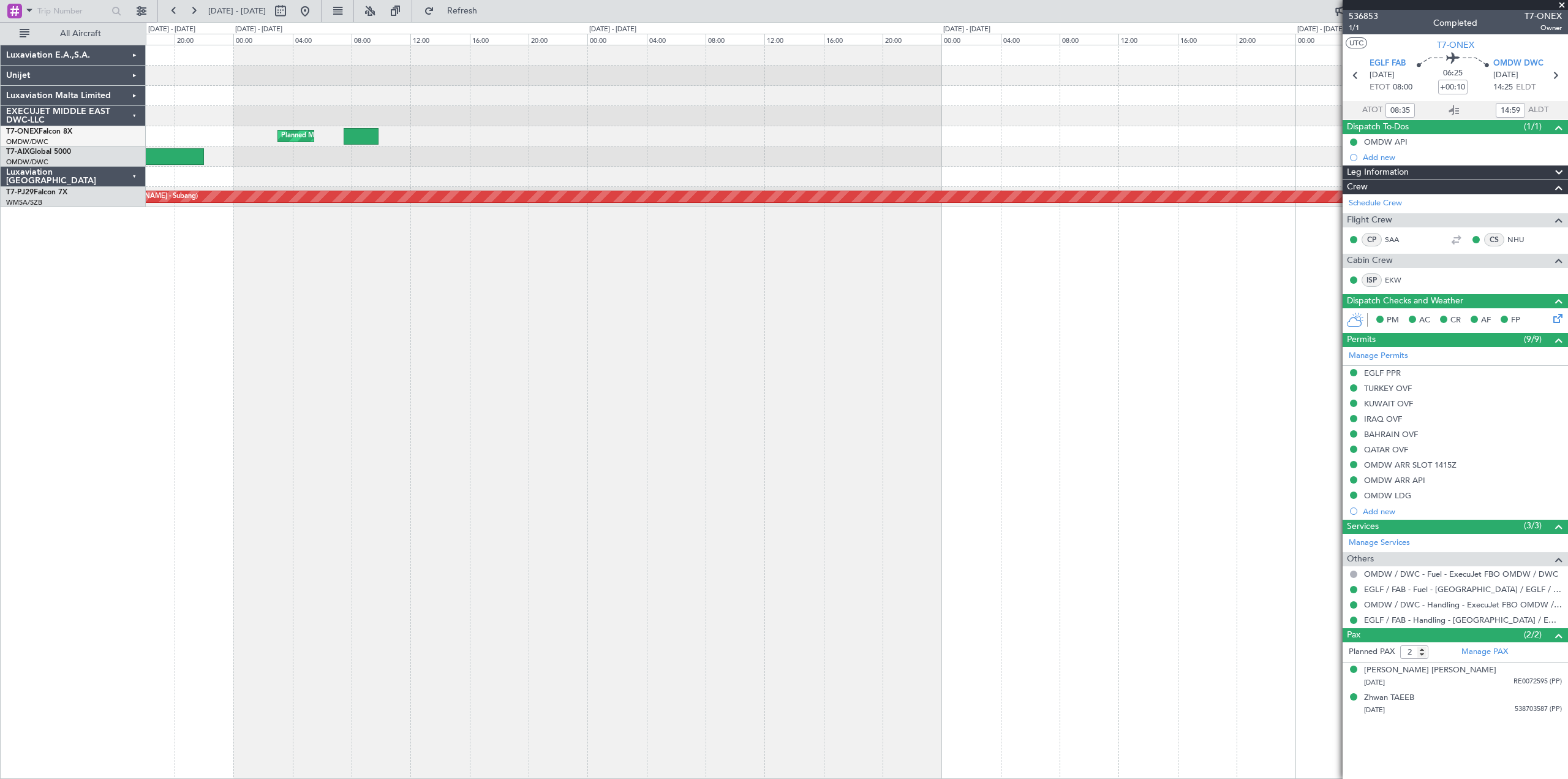
click at [924, 386] on div "ORER 10:11 Z BIKF 17:18 Z BIKF 18:18 Z KIAD 00:40 Z Planned Maint [GEOGRAPHIC_D…" at bounding box center [856, 411] width 1423 height 734
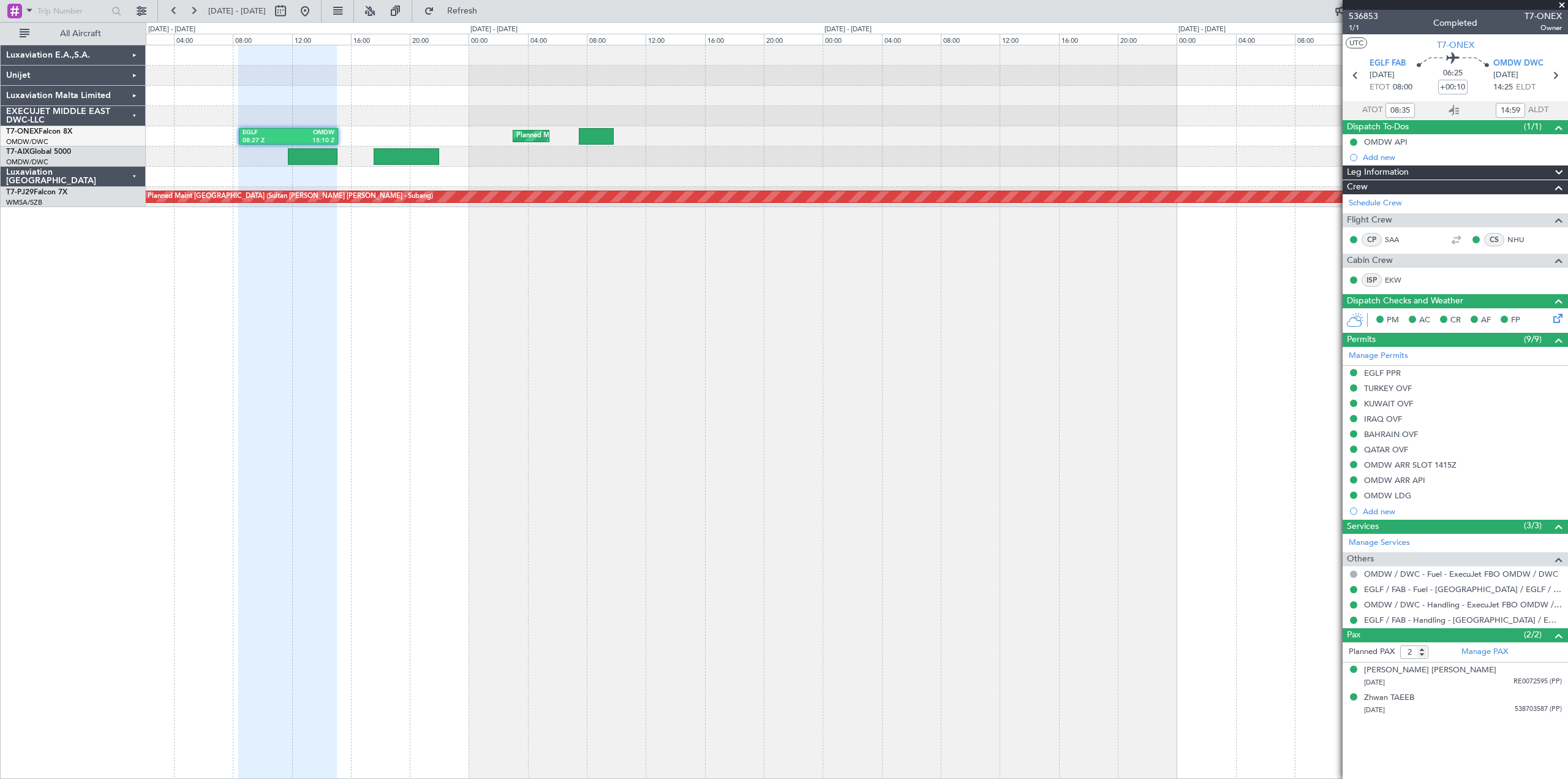
click at [763, 367] on div "Planned Maint Dubai (Al Maktoum Intl) EGLF 08:27 Z OMDW 15:10 Z ORER 10:11 Z BI…" at bounding box center [856, 411] width 1423 height 734
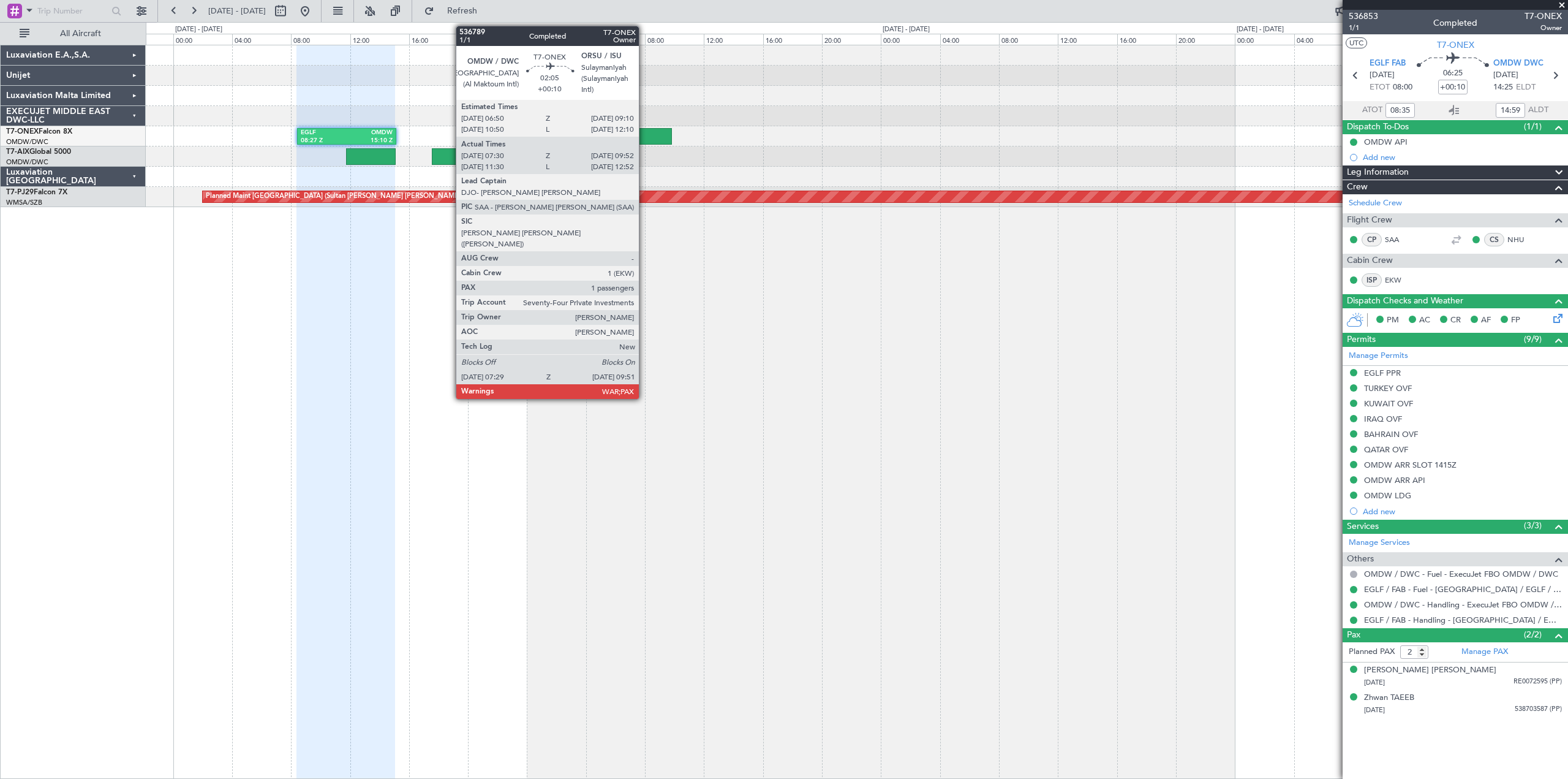
click at [645, 136] on div at bounding box center [654, 137] width 35 height 17
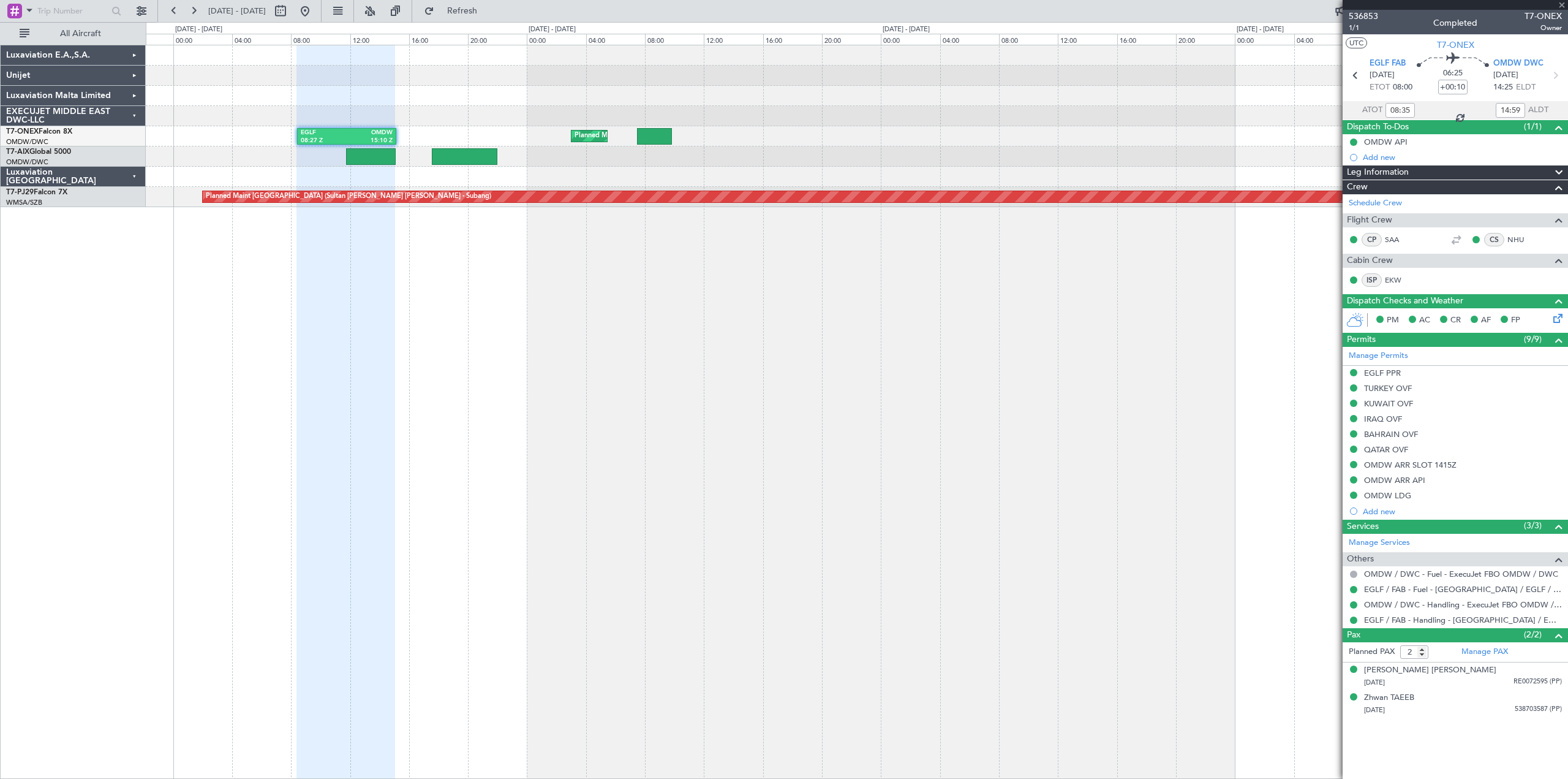
type input "07:40"
type input "09:47"
type input "3"
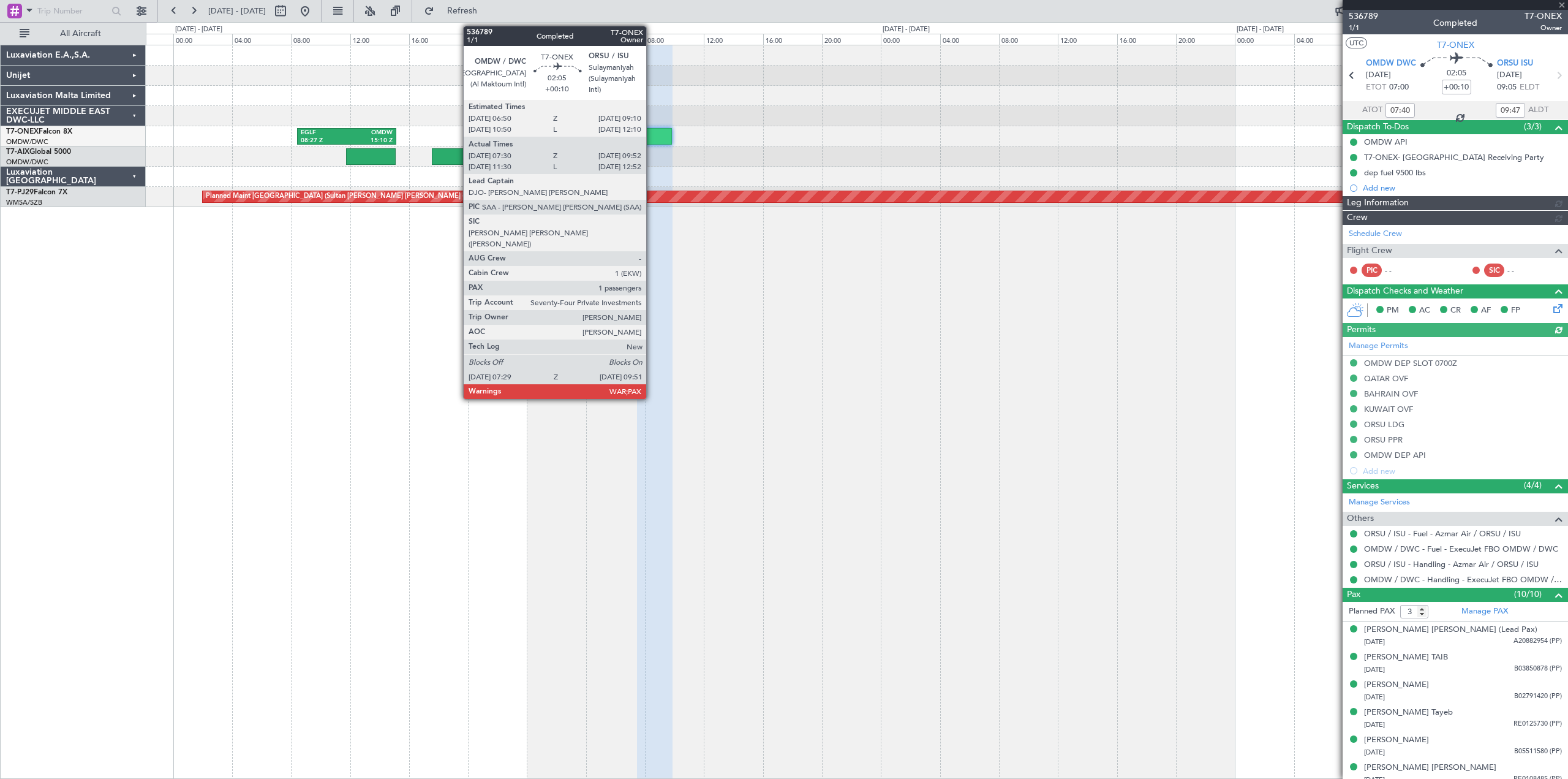
type input "[PERSON_NAME] (ANI)"
type input "7272"
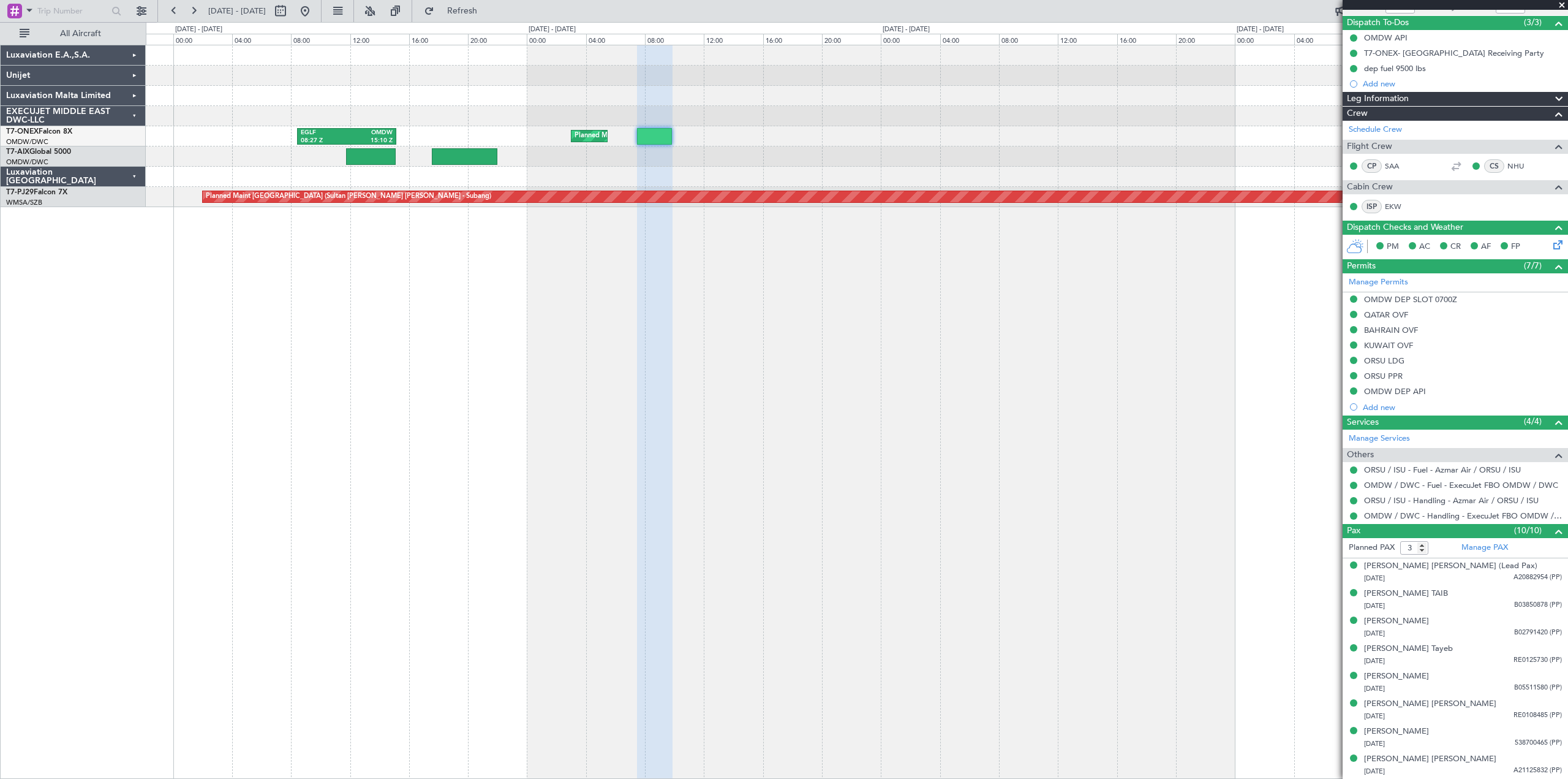
scroll to position [155, 0]
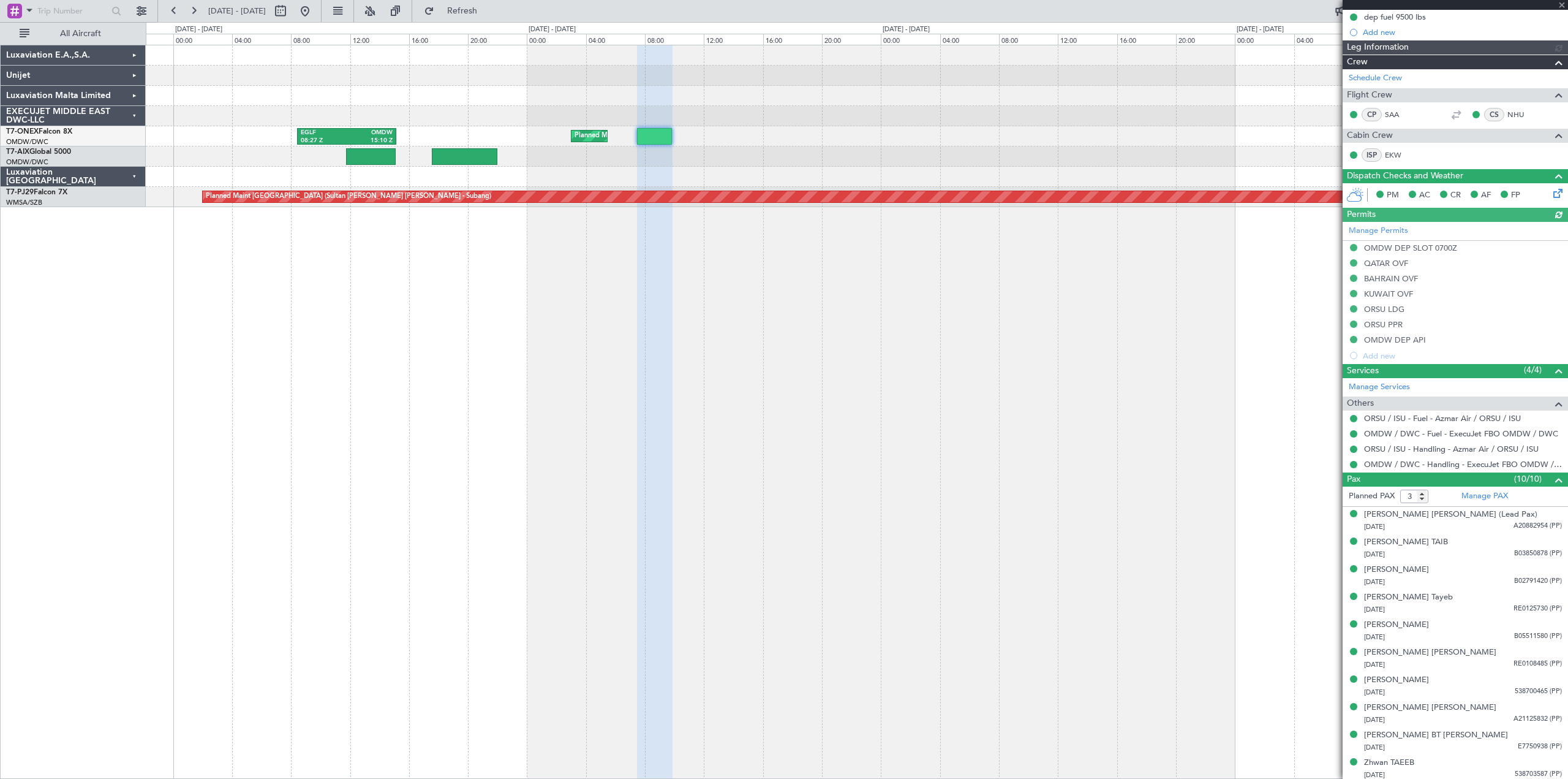
type input "[PERSON_NAME] (ANI)"
type input "7272"
type input "[PERSON_NAME] (ANI)"
type input "7272"
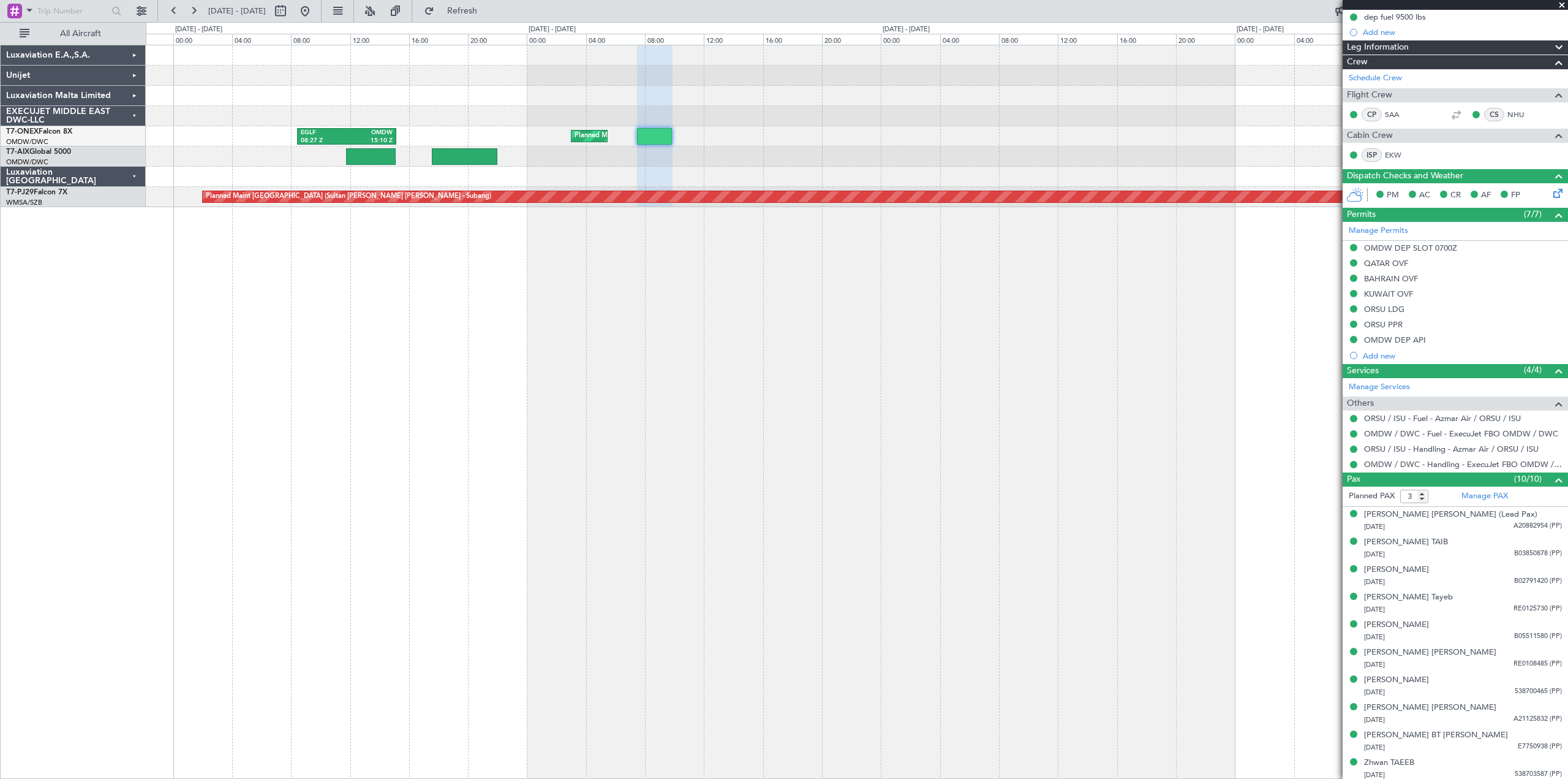
type input "[PERSON_NAME] (ANI)"
type input "7272"
type input "[PERSON_NAME] (ANI)"
type input "7272"
